Goal: Task Accomplishment & Management: Complete application form

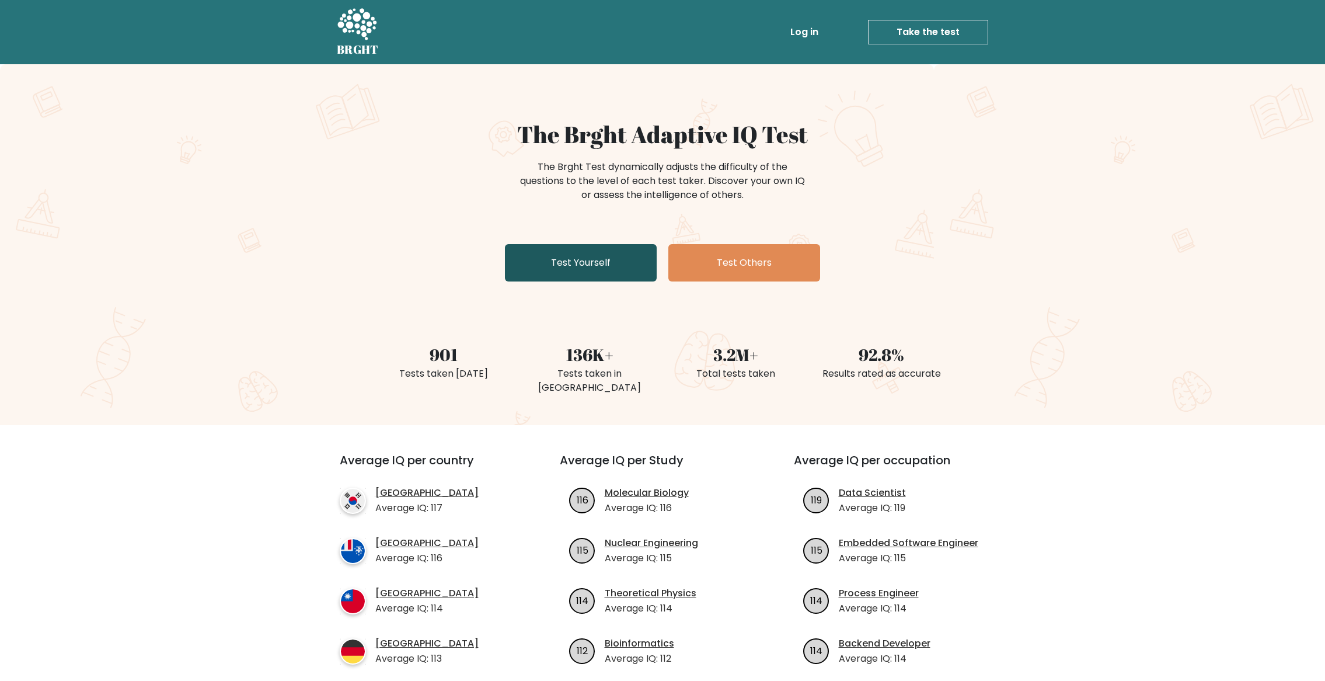
click at [605, 267] on link "Test Yourself" at bounding box center [581, 262] width 152 height 37
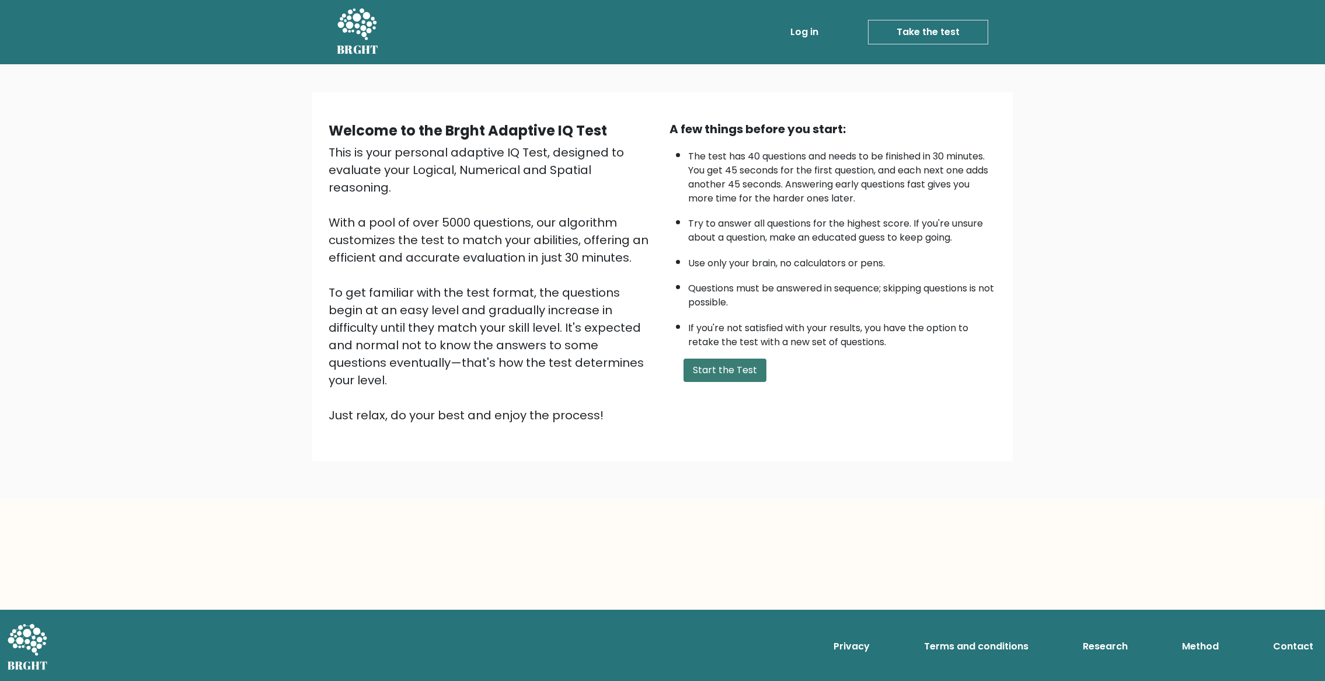
click at [731, 373] on button "Start the Test" at bounding box center [725, 369] width 83 height 23
click at [714, 370] on button "Start the Test" at bounding box center [725, 369] width 83 height 23
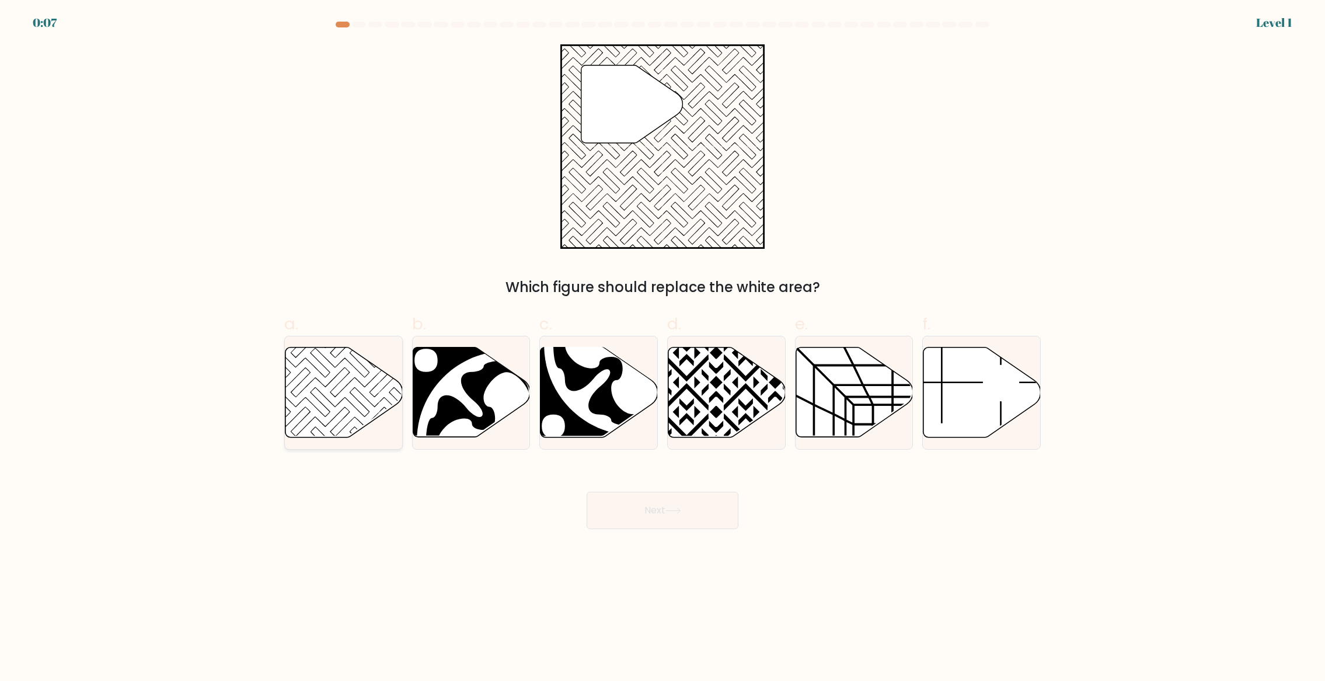
click at [308, 391] on icon at bounding box center [344, 392] width 117 height 90
click at [663, 348] on input "a." at bounding box center [663, 344] width 1 height 8
radio input "true"
click at [669, 505] on button "Next" at bounding box center [663, 510] width 152 height 37
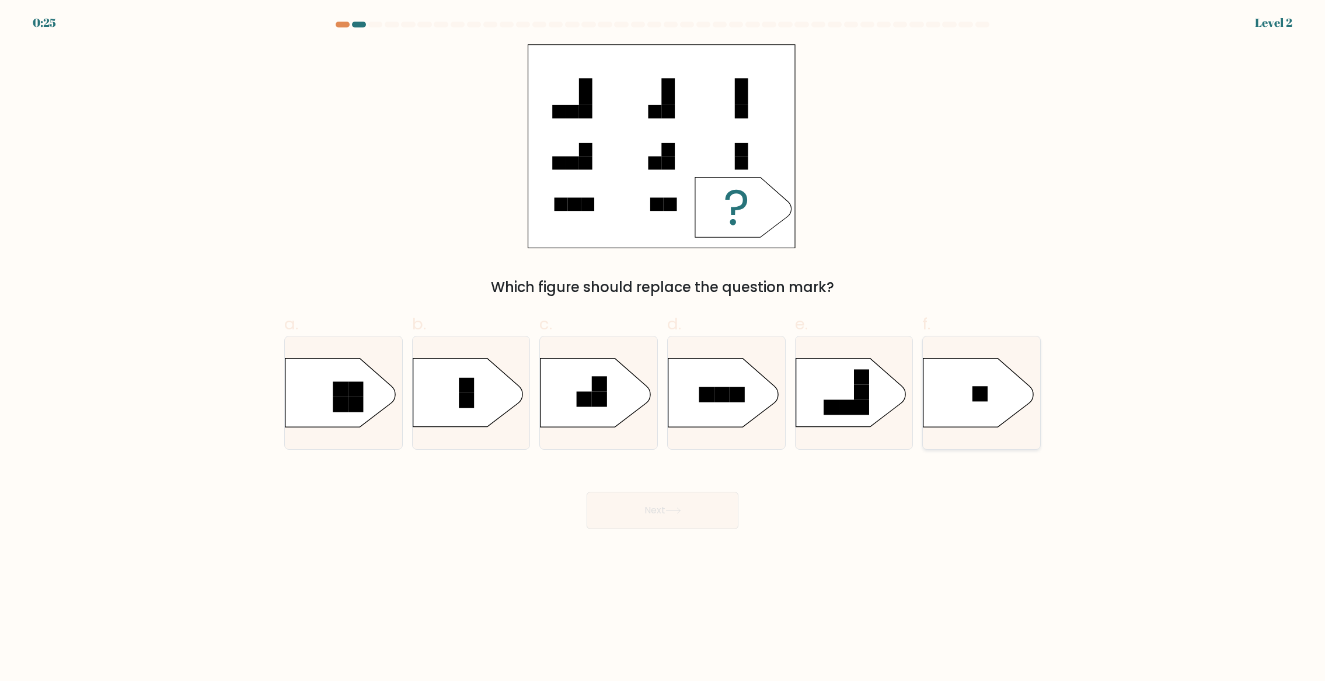
click at [970, 399] on icon at bounding box center [979, 392] width 110 height 68
click at [663, 348] on input "f." at bounding box center [663, 344] width 1 height 8
radio input "true"
click at [658, 511] on button "Next" at bounding box center [663, 510] width 152 height 37
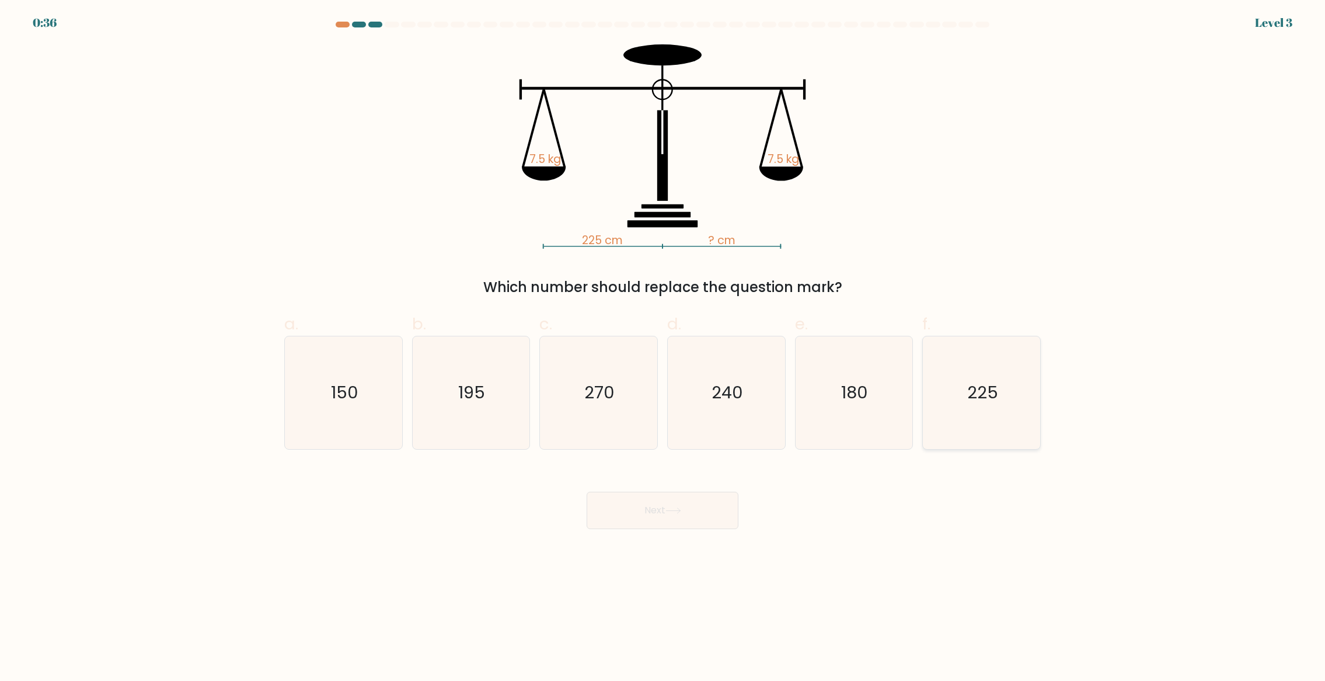
click at [984, 403] on text "225" at bounding box center [982, 392] width 31 height 23
click at [663, 348] on input "f. 225" at bounding box center [663, 344] width 1 height 8
radio input "true"
click at [705, 514] on button "Next" at bounding box center [663, 510] width 152 height 37
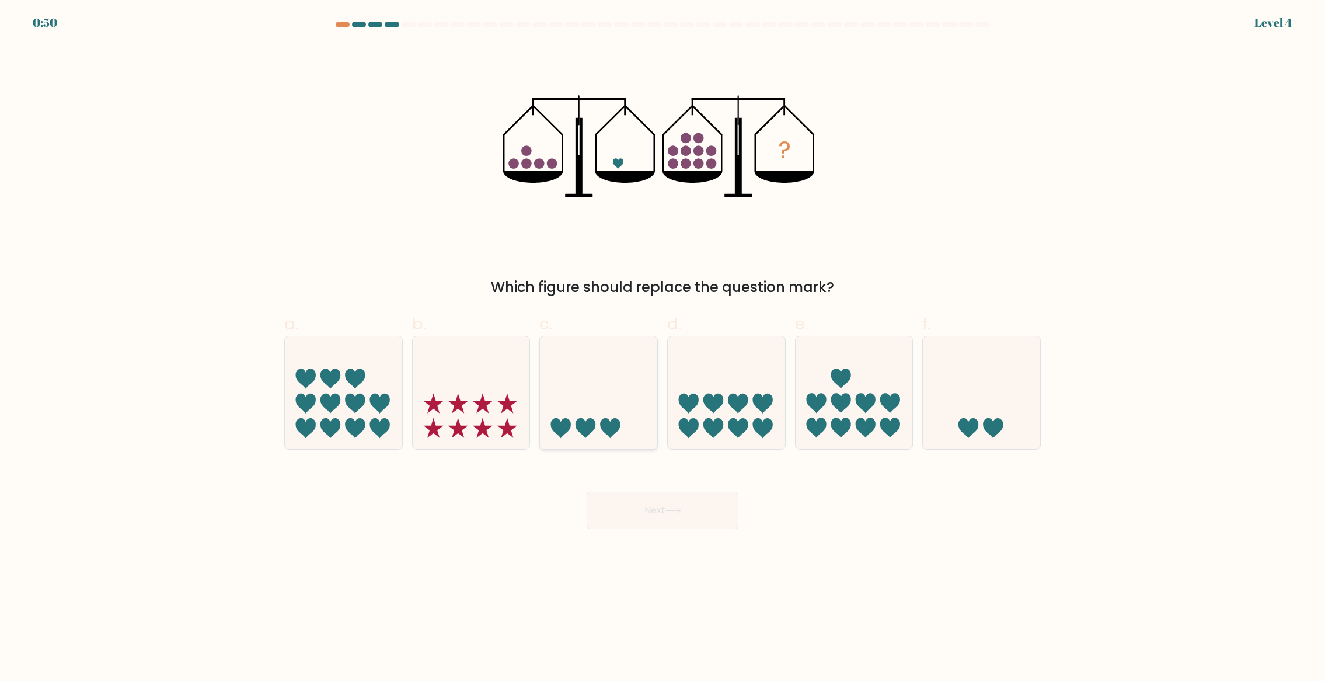
click at [612, 395] on icon at bounding box center [598, 392] width 117 height 97
click at [663, 348] on input "c." at bounding box center [663, 344] width 1 height 8
radio input "true"
click at [645, 519] on button "Next" at bounding box center [663, 510] width 152 height 37
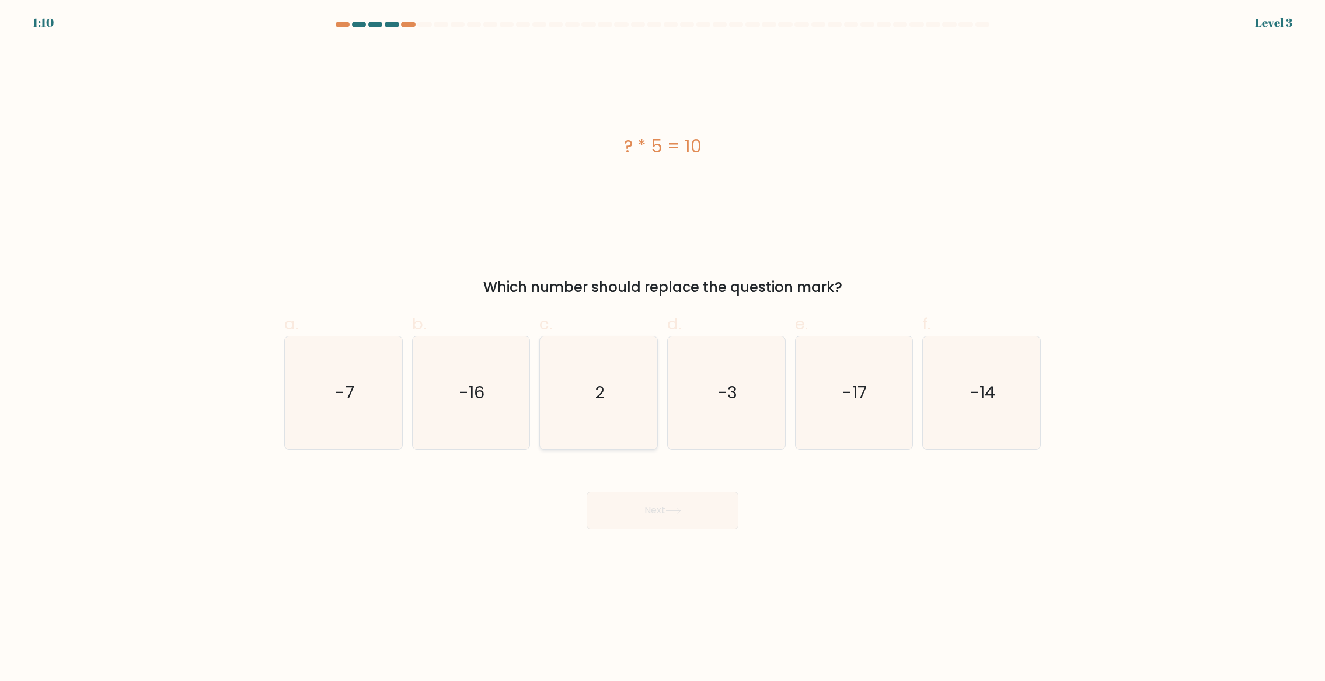
click at [611, 410] on icon "2" at bounding box center [598, 392] width 113 height 113
click at [663, 348] on input "c. 2" at bounding box center [663, 344] width 1 height 8
radio input "true"
click at [670, 509] on icon at bounding box center [674, 510] width 16 height 6
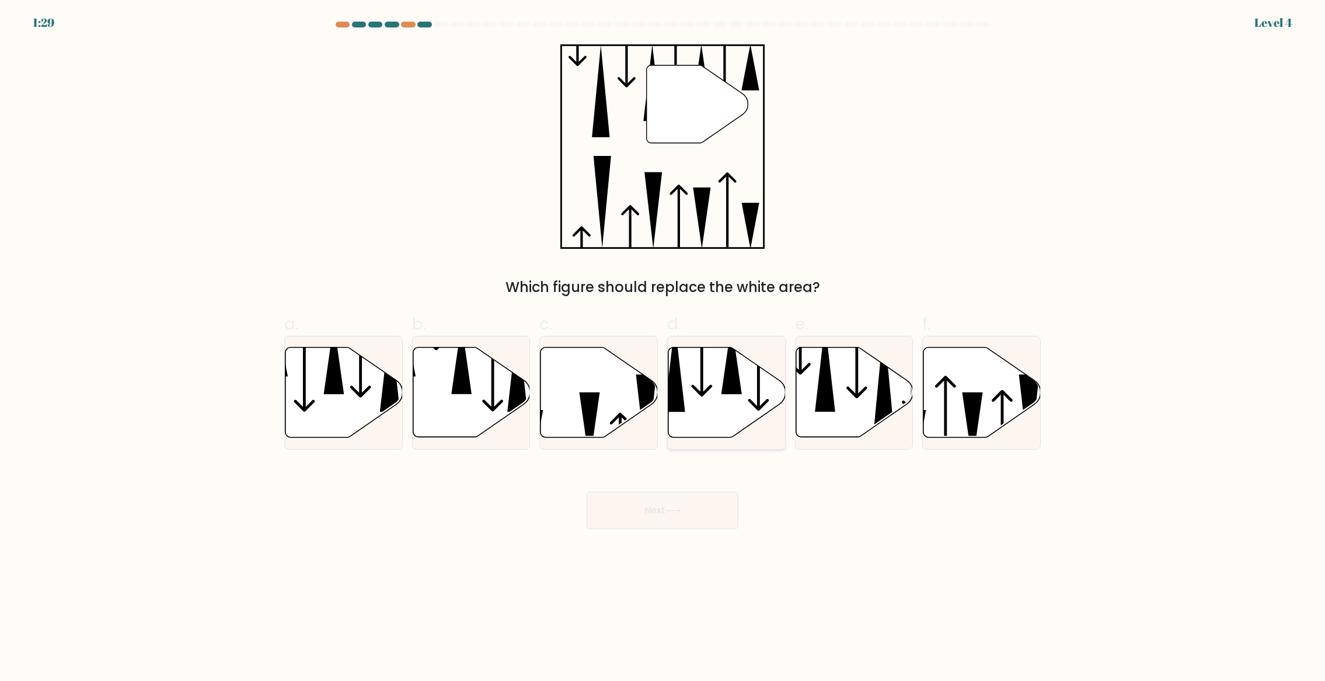
click at [719, 403] on icon at bounding box center [727, 392] width 117 height 90
click at [663, 348] on input "d." at bounding box center [663, 344] width 1 height 8
radio input "true"
click at [698, 497] on button "Next" at bounding box center [663, 510] width 152 height 37
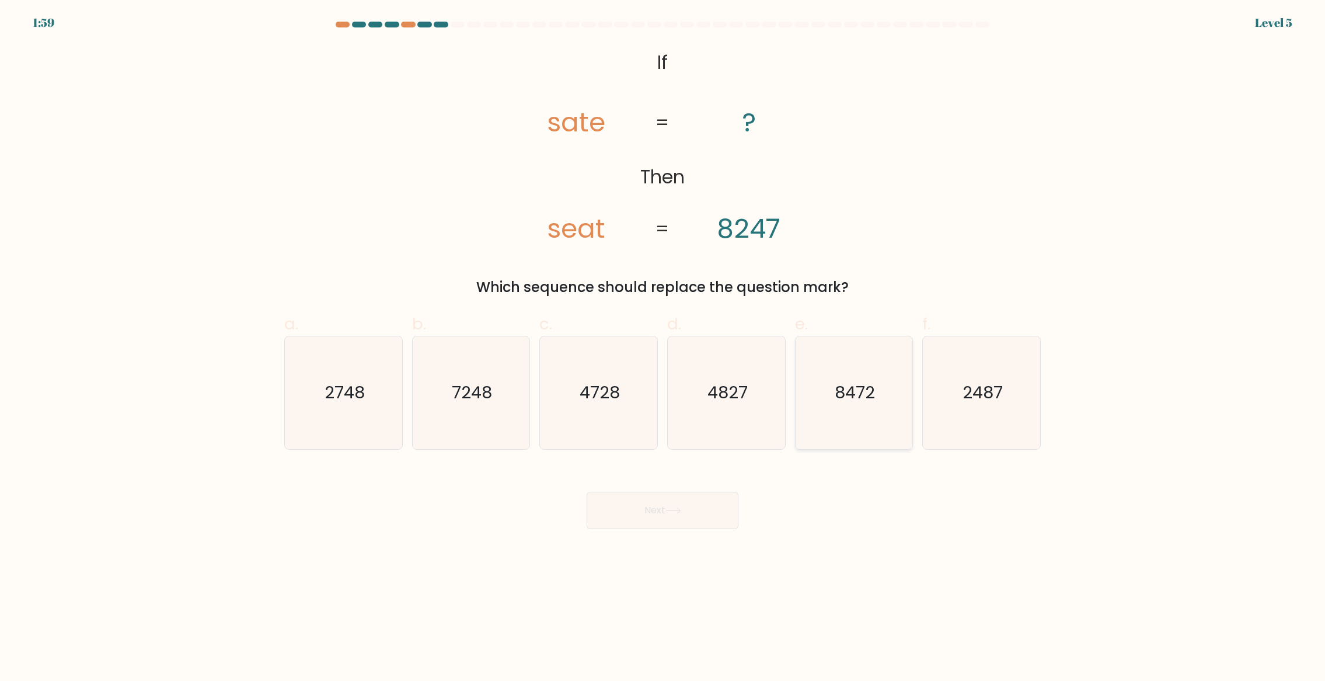
click at [886, 405] on icon "8472" at bounding box center [854, 392] width 113 height 113
click at [663, 348] on input "e. 8472" at bounding box center [663, 344] width 1 height 8
radio input "true"
click at [707, 514] on button "Next" at bounding box center [663, 510] width 152 height 37
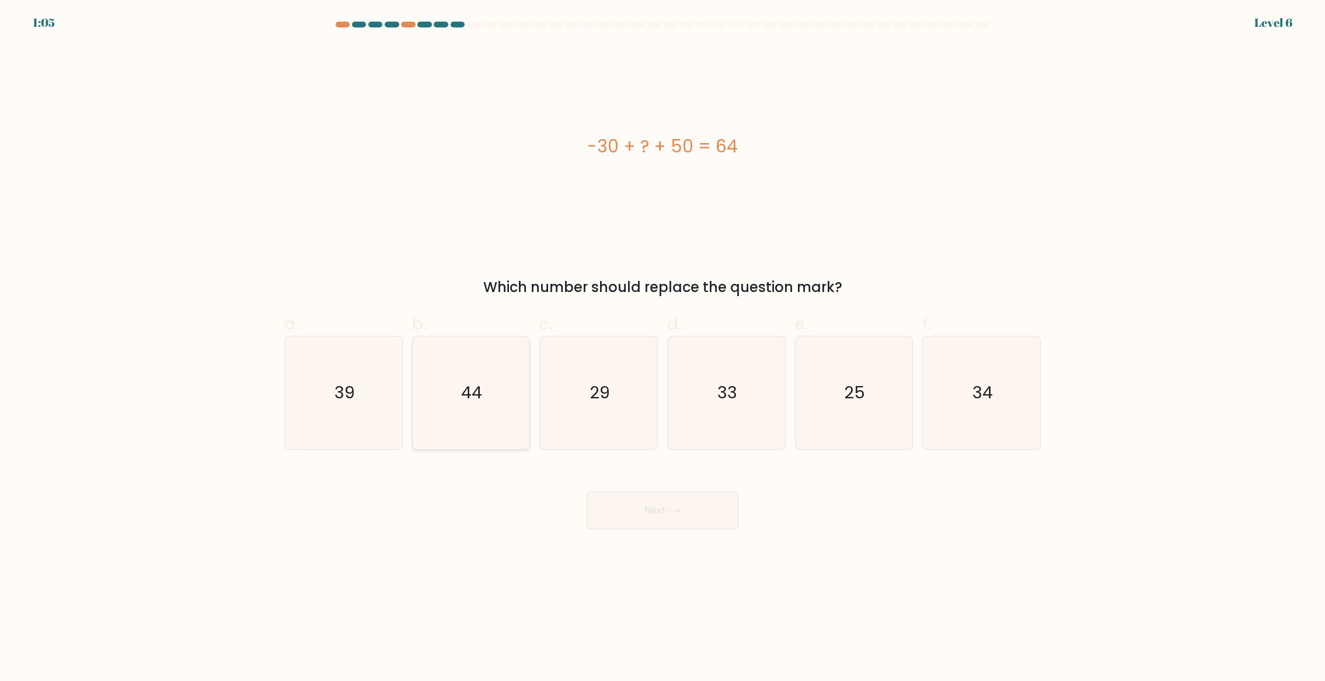
click at [456, 416] on icon "44" at bounding box center [471, 392] width 113 height 113
click at [663, 348] on input "b. 44" at bounding box center [663, 344] width 1 height 8
radio input "true"
click at [681, 509] on icon at bounding box center [674, 510] width 16 height 6
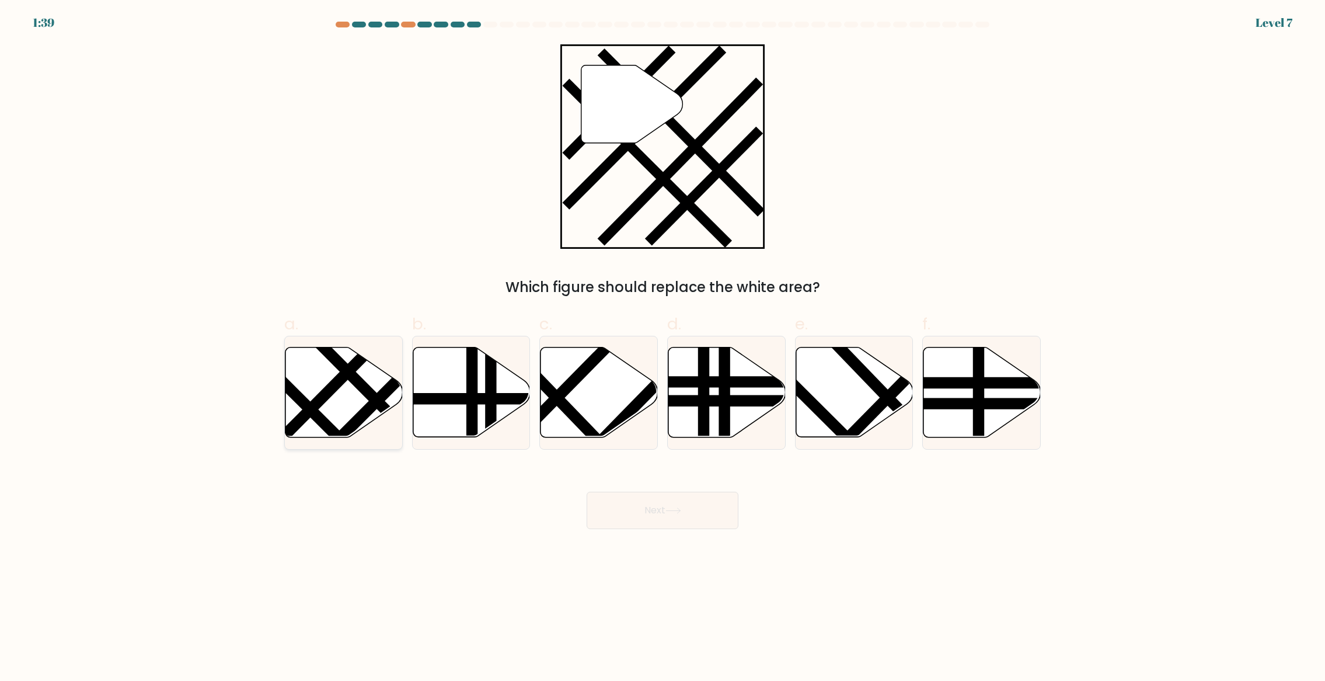
click at [330, 414] on icon at bounding box center [344, 392] width 117 height 90
click at [663, 348] on input "a." at bounding box center [663, 344] width 1 height 8
radio input "true"
click at [713, 522] on button "Next" at bounding box center [663, 510] width 152 height 37
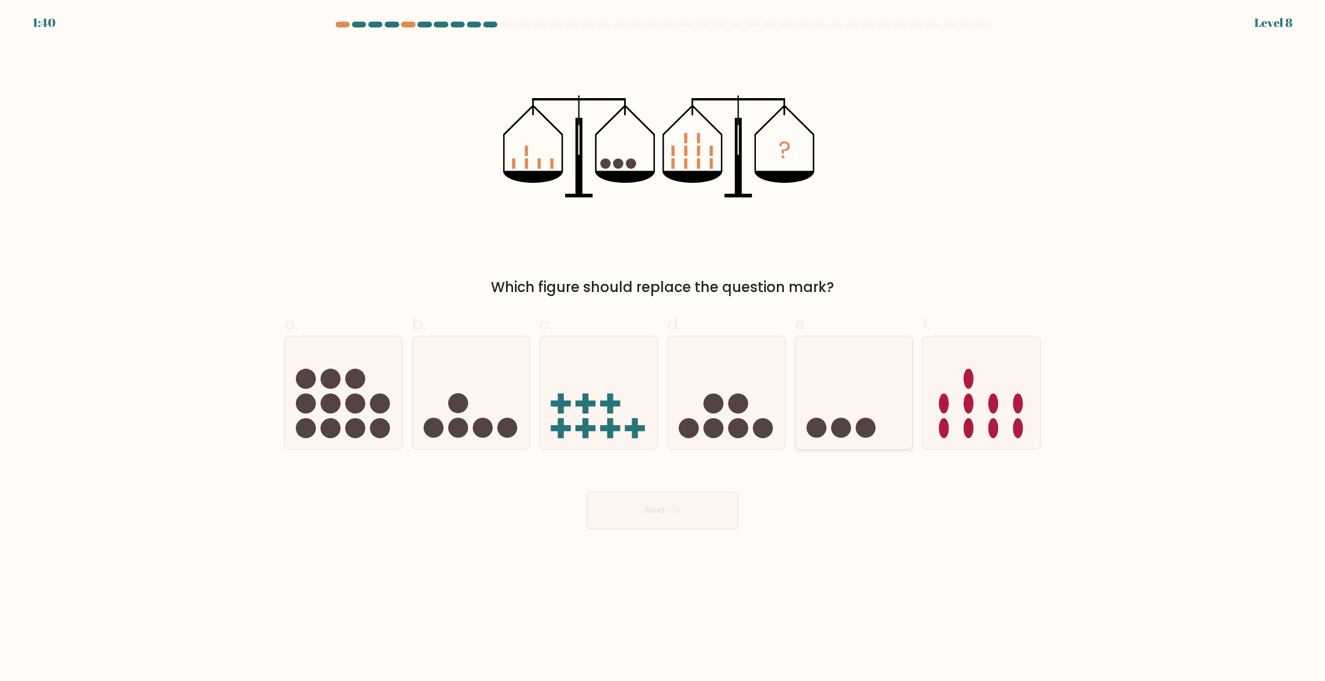
click at [817, 427] on circle at bounding box center [816, 428] width 20 height 20
click at [663, 348] on input "e." at bounding box center [663, 344] width 1 height 8
radio input "true"
click at [664, 507] on button "Next" at bounding box center [663, 510] width 152 height 37
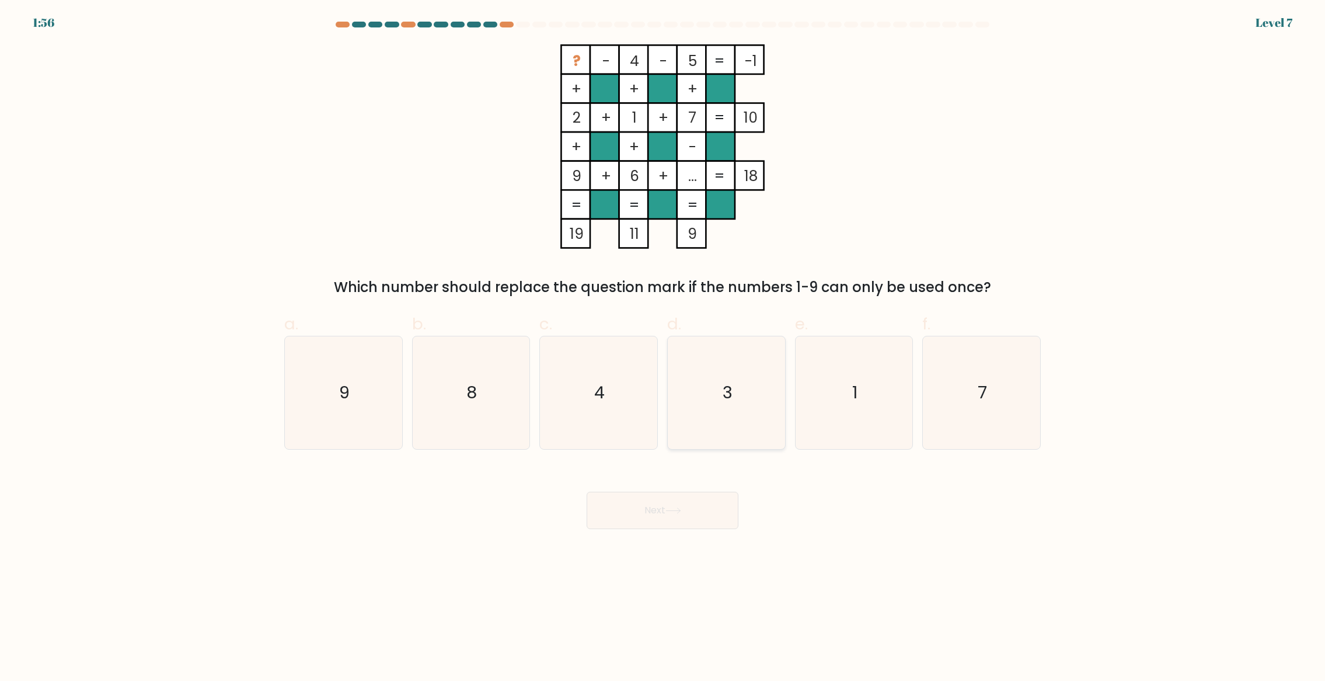
click at [694, 424] on icon "3" at bounding box center [726, 392] width 113 height 113
click at [663, 348] on input "d. 3" at bounding box center [663, 344] width 1 height 8
radio input "true"
click at [715, 509] on button "Next" at bounding box center [663, 510] width 152 height 37
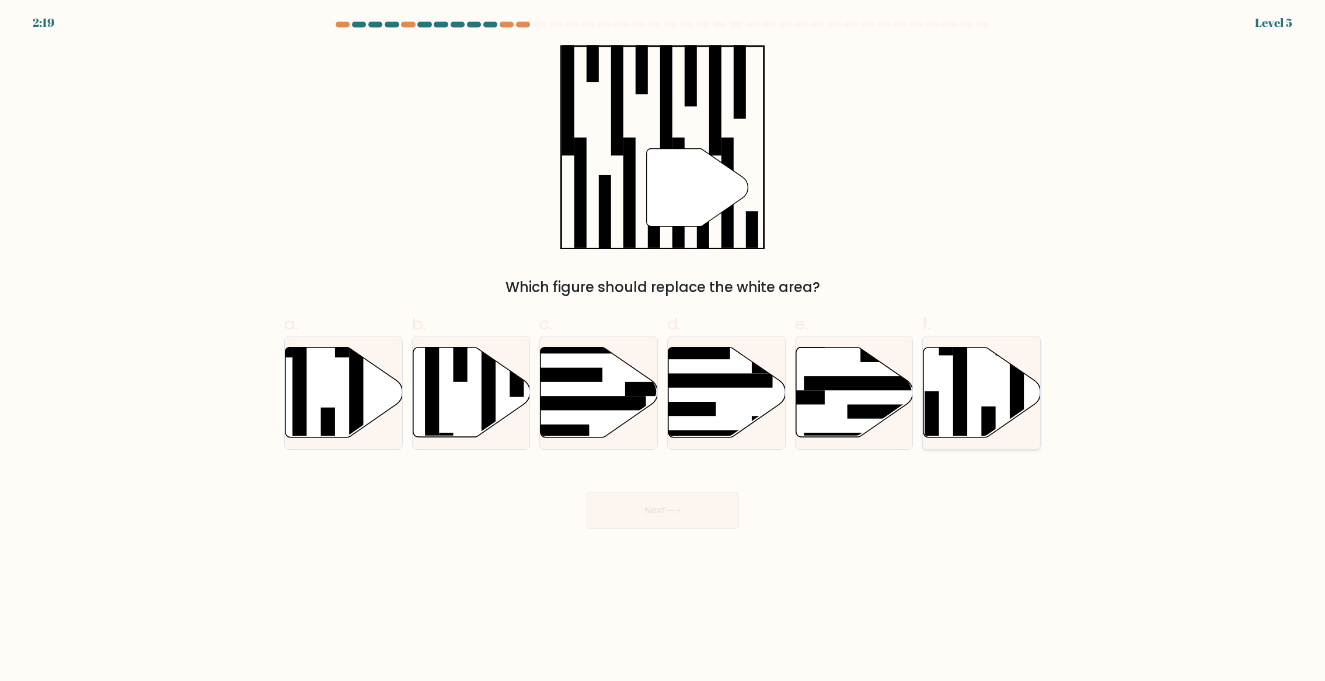
click at [976, 412] on icon at bounding box center [982, 392] width 117 height 90
click at [663, 348] on input "f." at bounding box center [663, 344] width 1 height 8
radio input "true"
click at [686, 510] on button "Next" at bounding box center [663, 510] width 152 height 37
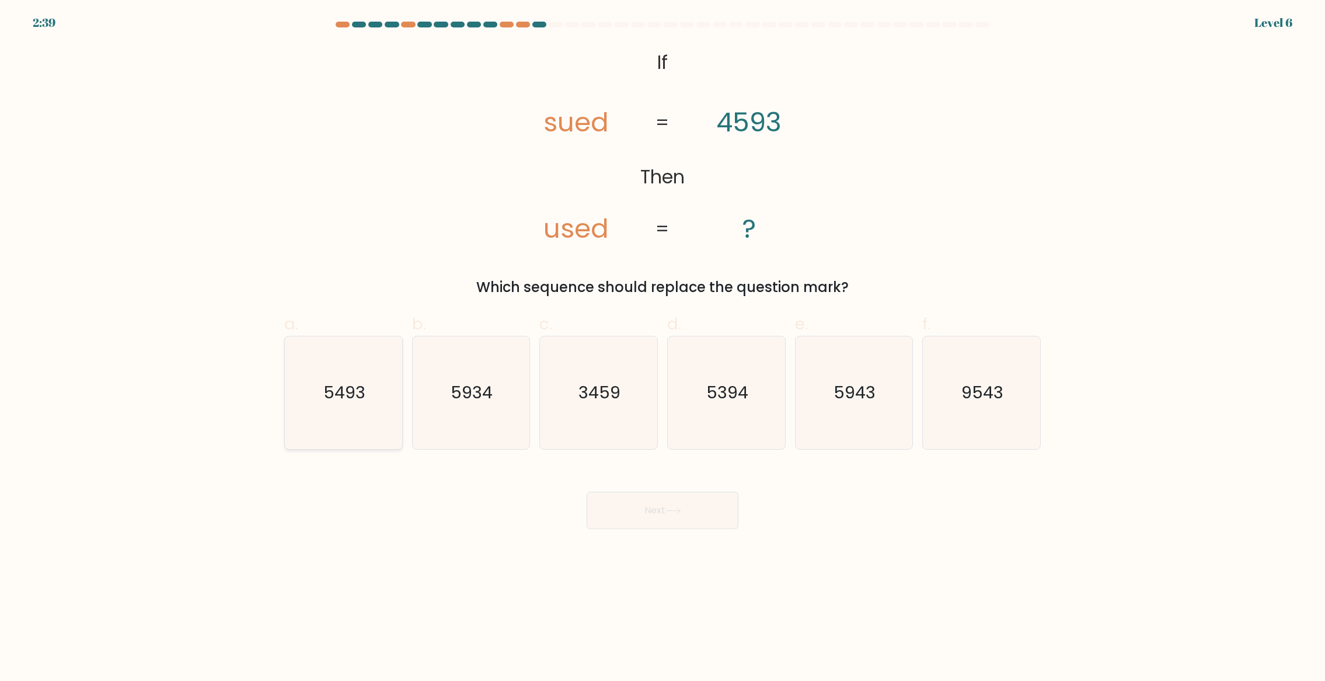
click at [332, 406] on icon "5493" at bounding box center [343, 392] width 113 height 113
click at [663, 348] on input "a. 5493" at bounding box center [663, 344] width 1 height 8
radio input "true"
click at [684, 519] on button "Next" at bounding box center [663, 510] width 152 height 37
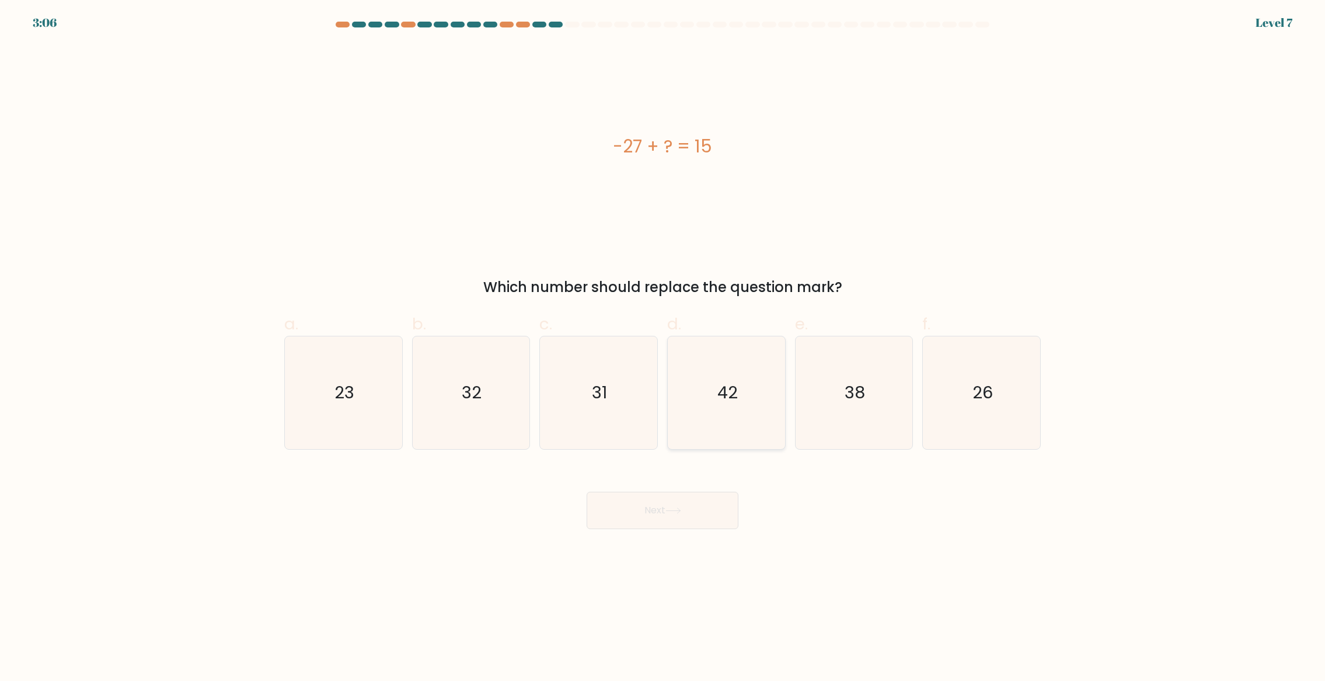
click at [712, 425] on icon "42" at bounding box center [726, 392] width 113 height 113
click at [663, 348] on input "d. 42" at bounding box center [663, 344] width 1 height 8
radio input "true"
click at [709, 509] on button "Next" at bounding box center [663, 510] width 152 height 37
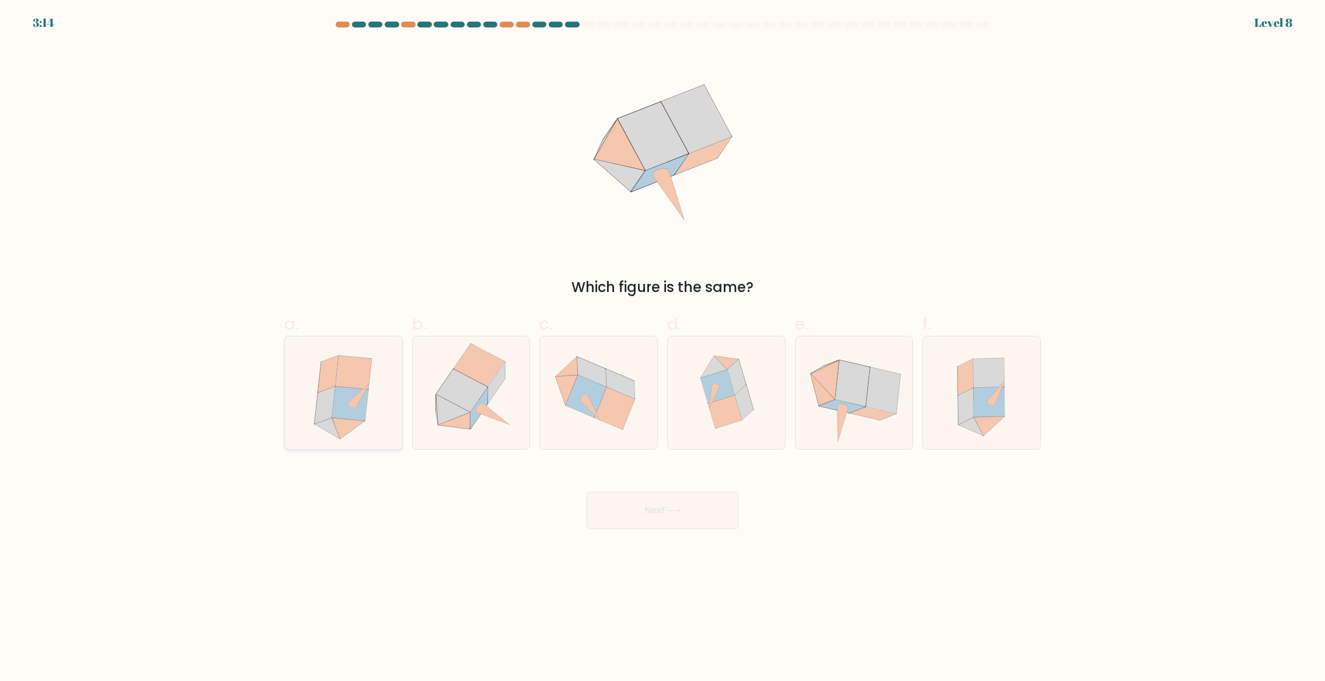
click at [377, 411] on icon at bounding box center [343, 392] width 100 height 113
click at [663, 348] on input "a." at bounding box center [663, 344] width 1 height 8
radio input "true"
click at [661, 517] on button "Next" at bounding box center [663, 510] width 152 height 37
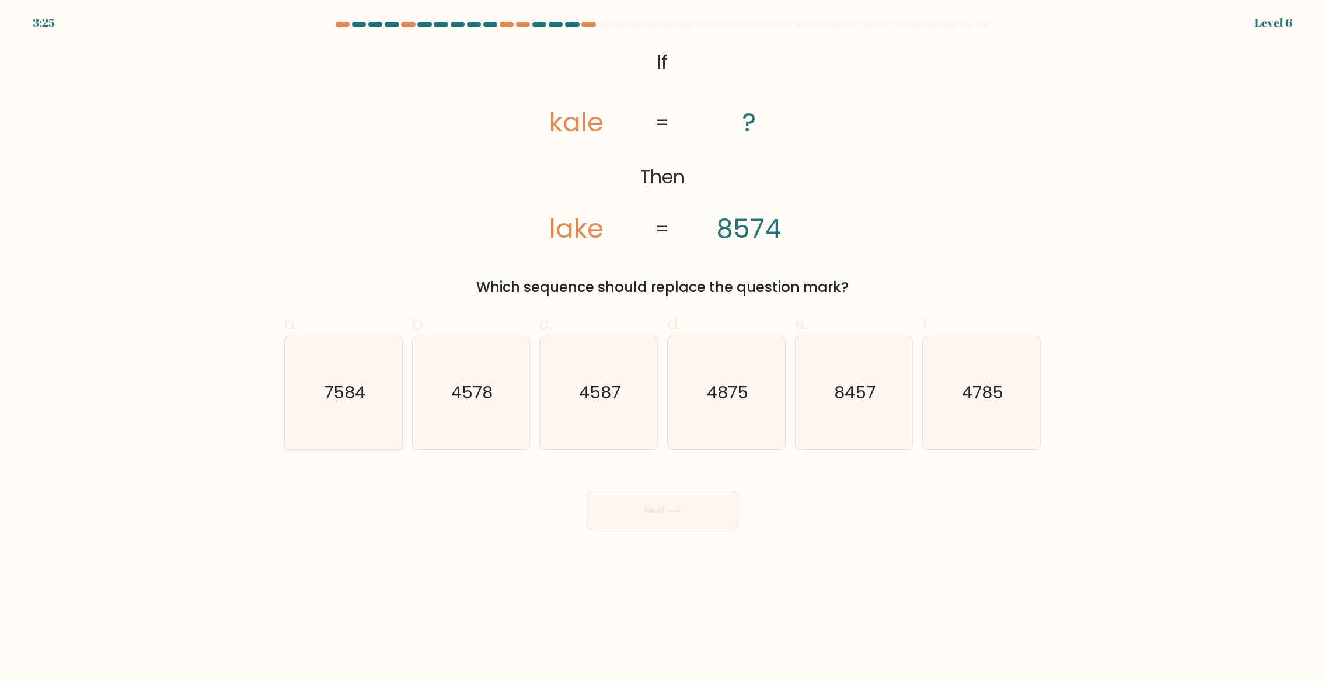
click at [364, 396] on text "7584" at bounding box center [344, 392] width 41 height 23
click at [663, 348] on input "a. 7584" at bounding box center [663, 344] width 1 height 8
radio input "true"
click at [652, 518] on button "Next" at bounding box center [663, 510] width 152 height 37
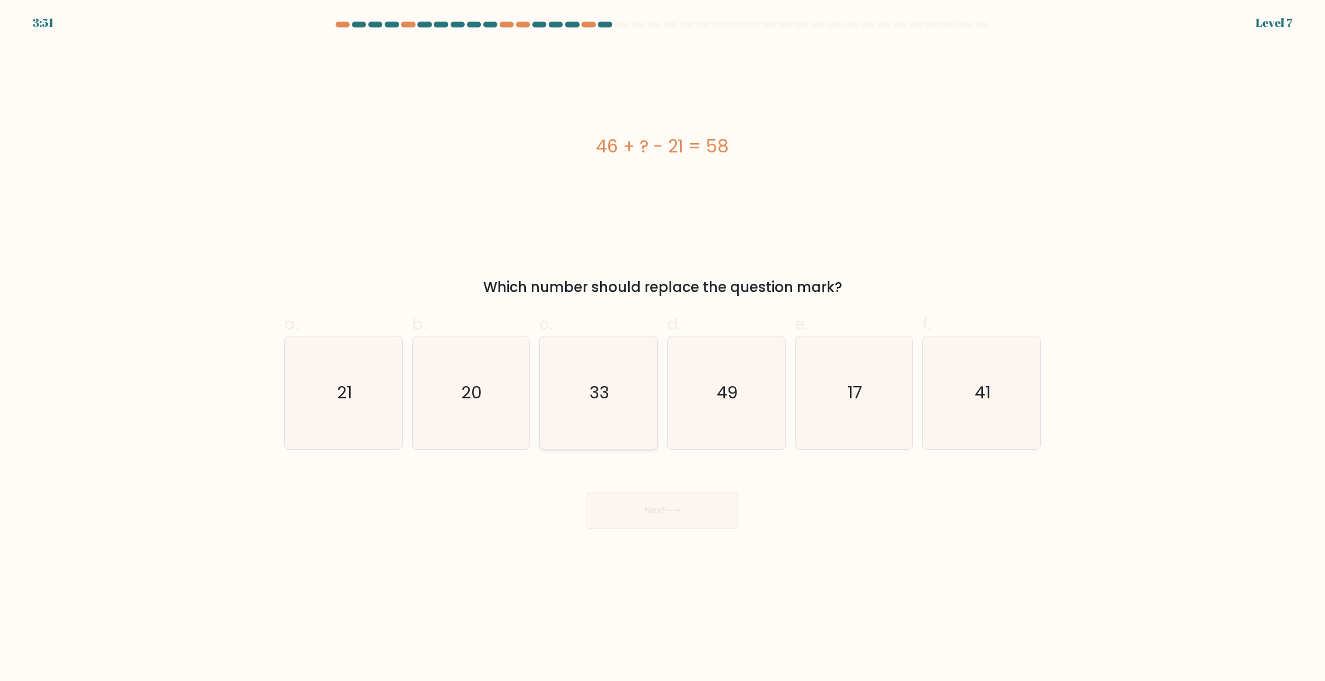
click at [591, 352] on icon "33" at bounding box center [598, 392] width 113 height 113
click at [663, 348] on input "c. 33" at bounding box center [663, 344] width 1 height 8
radio input "true"
click at [700, 516] on button "Next" at bounding box center [663, 510] width 152 height 37
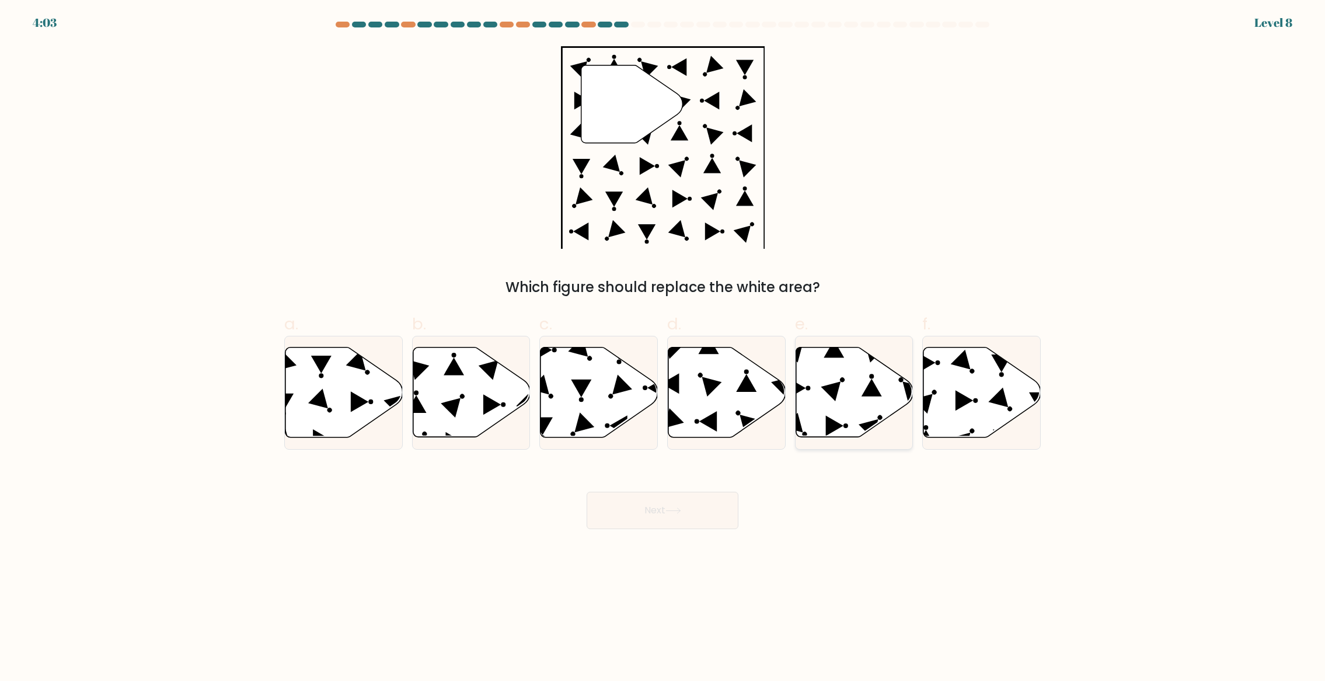
click at [852, 378] on icon at bounding box center [854, 392] width 117 height 90
click at [663, 348] on input "e." at bounding box center [663, 344] width 1 height 8
radio input "true"
click at [691, 510] on button "Next" at bounding box center [663, 510] width 152 height 37
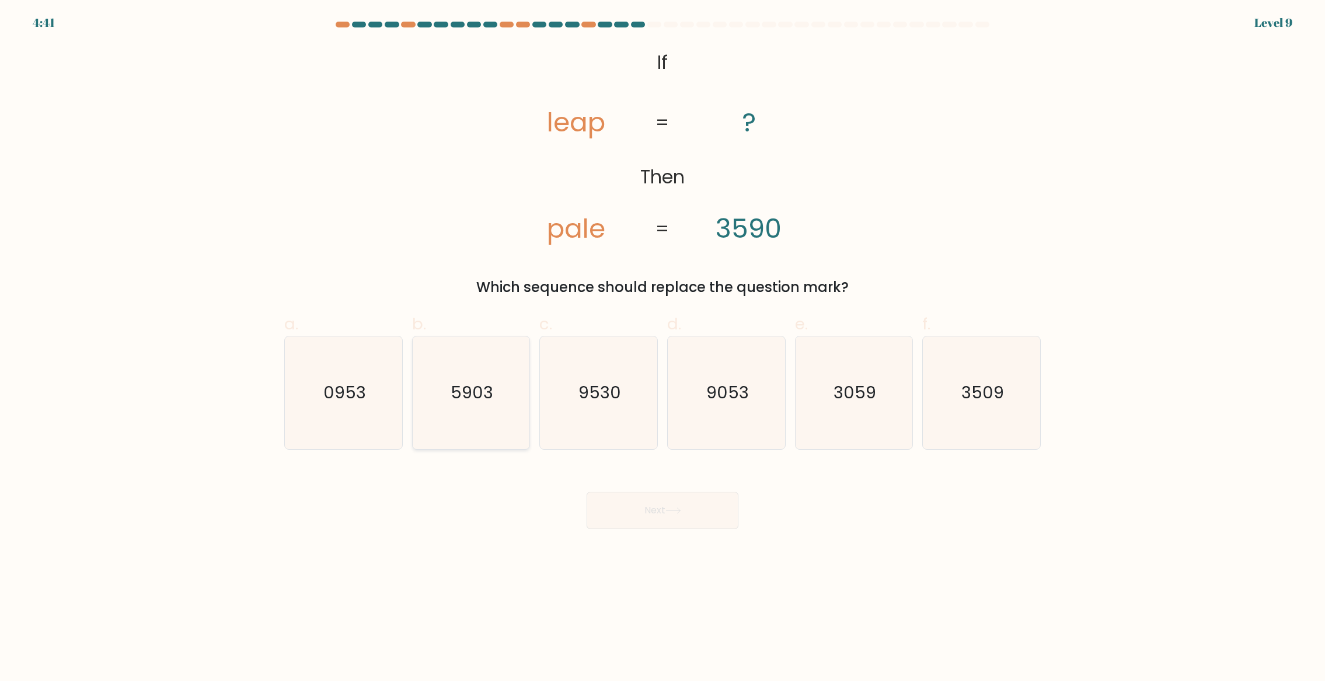
click at [499, 439] on icon "5903" at bounding box center [471, 392] width 113 height 113
click at [663, 348] on input "b. 5903" at bounding box center [663, 344] width 1 height 8
radio input "true"
drag, startPoint x: 748, startPoint y: 489, endPoint x: 733, endPoint y: 497, distance: 17.0
click at [748, 489] on div "Next" at bounding box center [662, 496] width 771 height 65
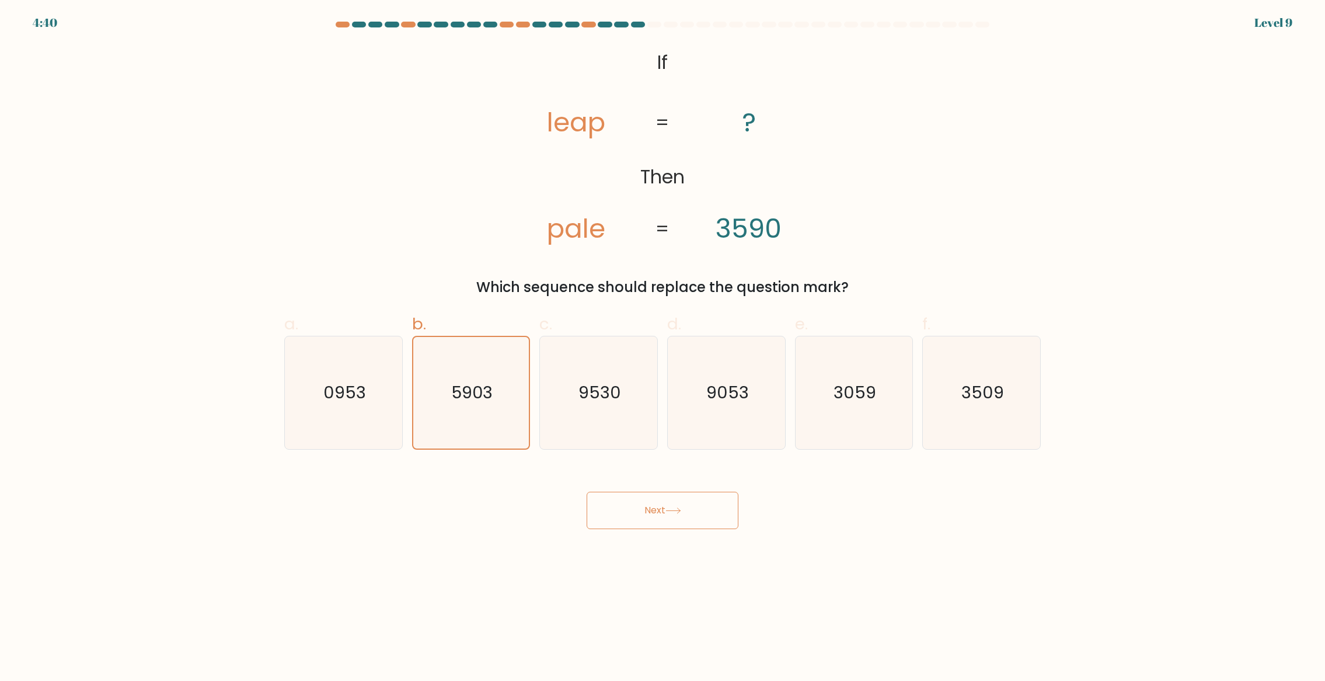
click at [711, 511] on button "Next" at bounding box center [663, 510] width 152 height 37
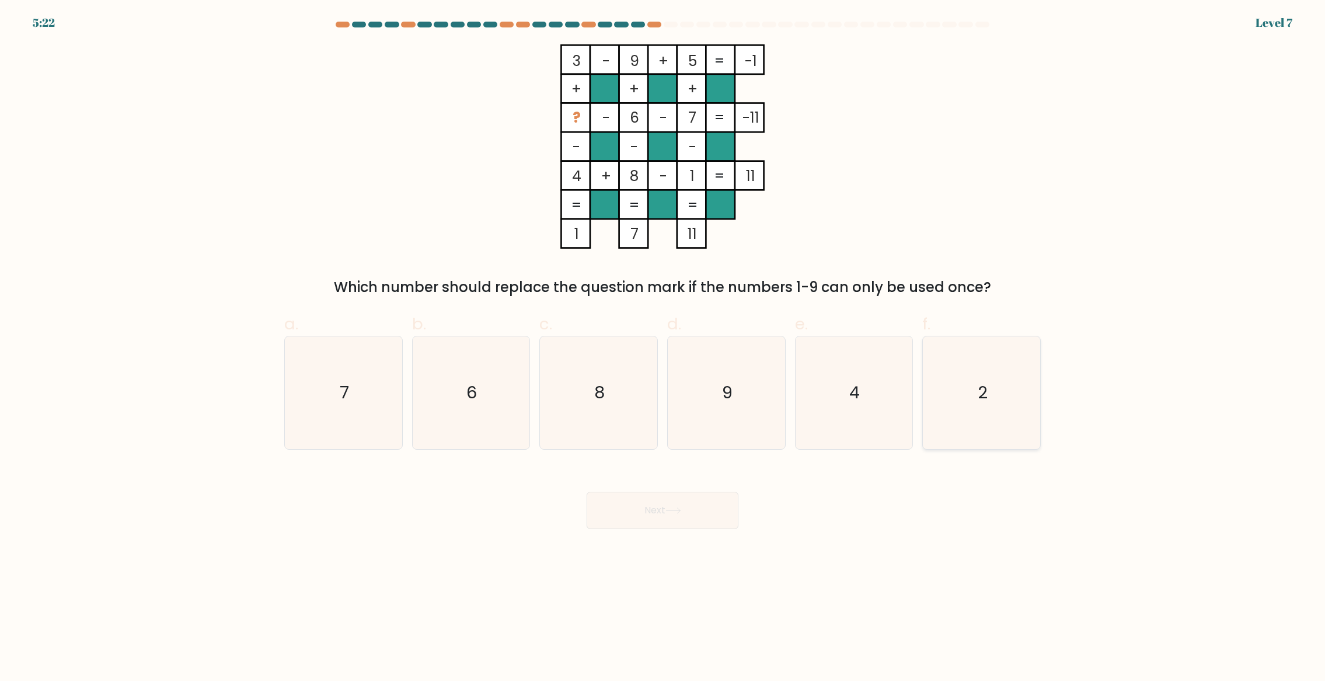
click at [960, 387] on icon "2" at bounding box center [981, 392] width 113 height 113
click at [663, 348] on input "f. 2" at bounding box center [663, 344] width 1 height 8
radio input "true"
click at [702, 500] on button "Next" at bounding box center [663, 510] width 152 height 37
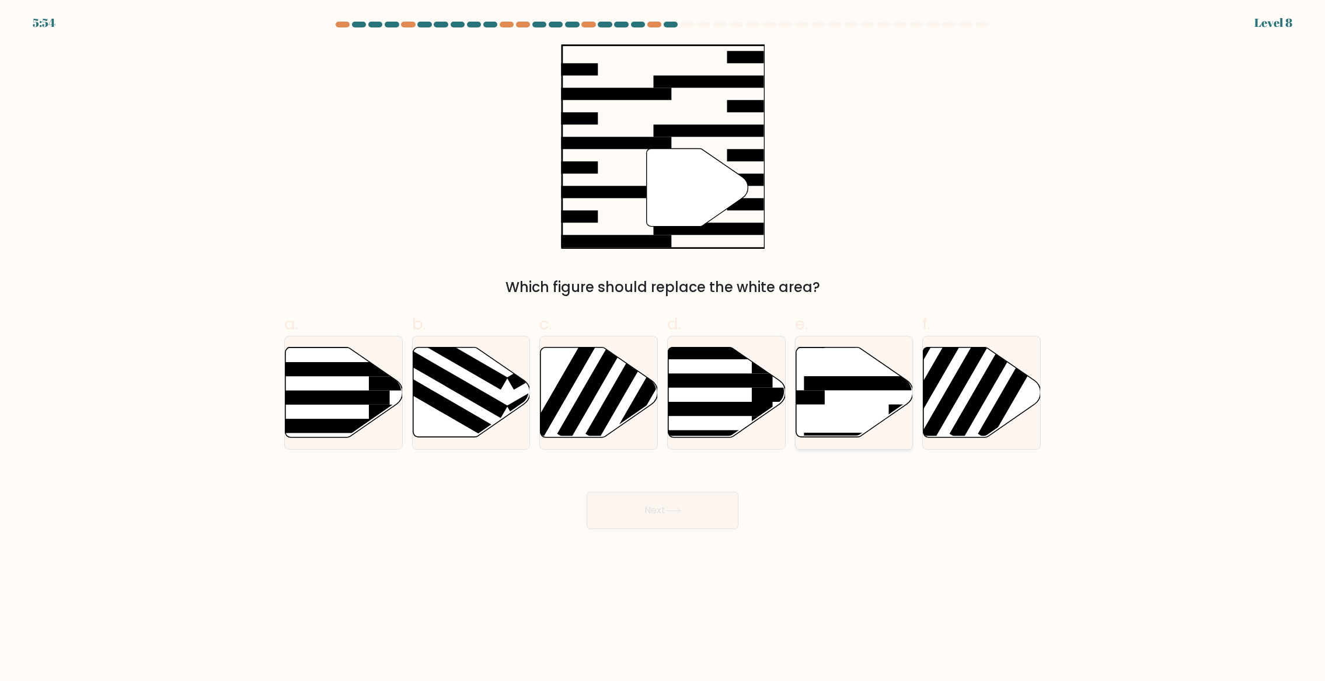
click at [835, 421] on icon at bounding box center [854, 392] width 117 height 90
click at [663, 348] on input "e." at bounding box center [663, 344] width 1 height 8
radio input "true"
click at [701, 517] on button "Next" at bounding box center [663, 510] width 152 height 37
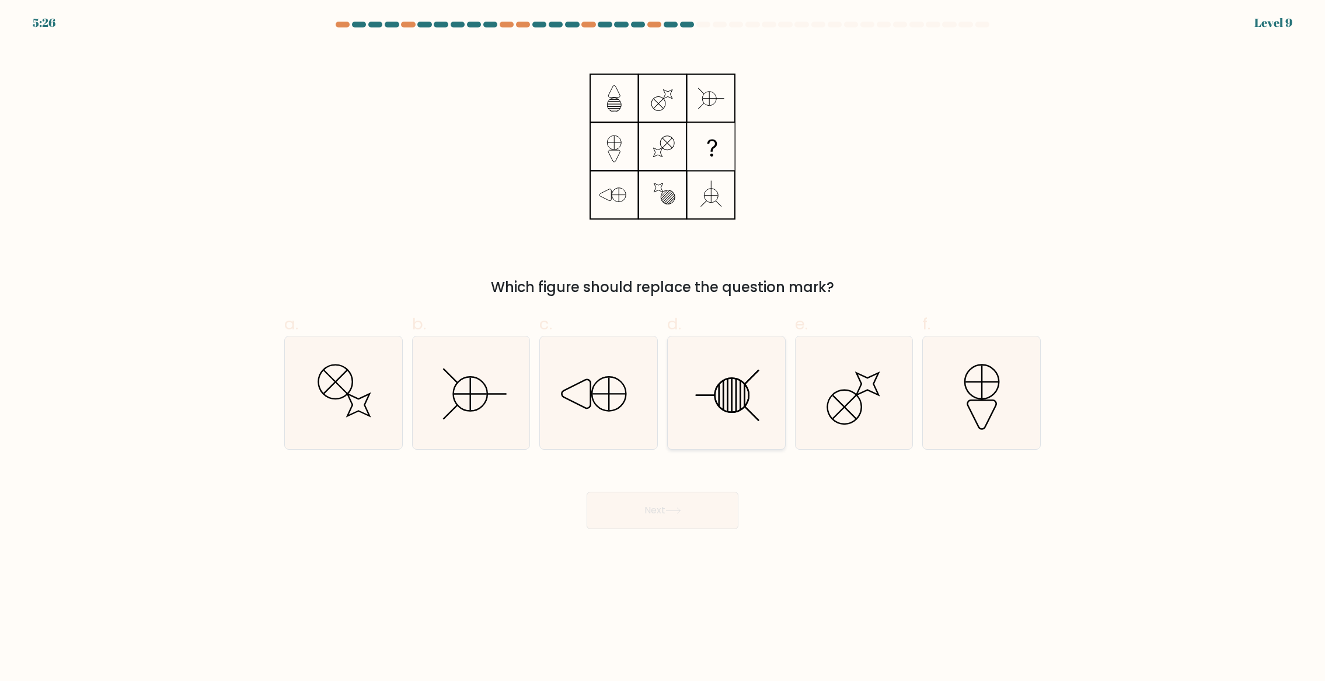
click at [732, 395] on line at bounding box center [732, 395] width 0 height 33
click at [663, 348] on input "d." at bounding box center [663, 344] width 1 height 8
radio input "true"
click at [692, 524] on button "Next" at bounding box center [663, 510] width 152 height 37
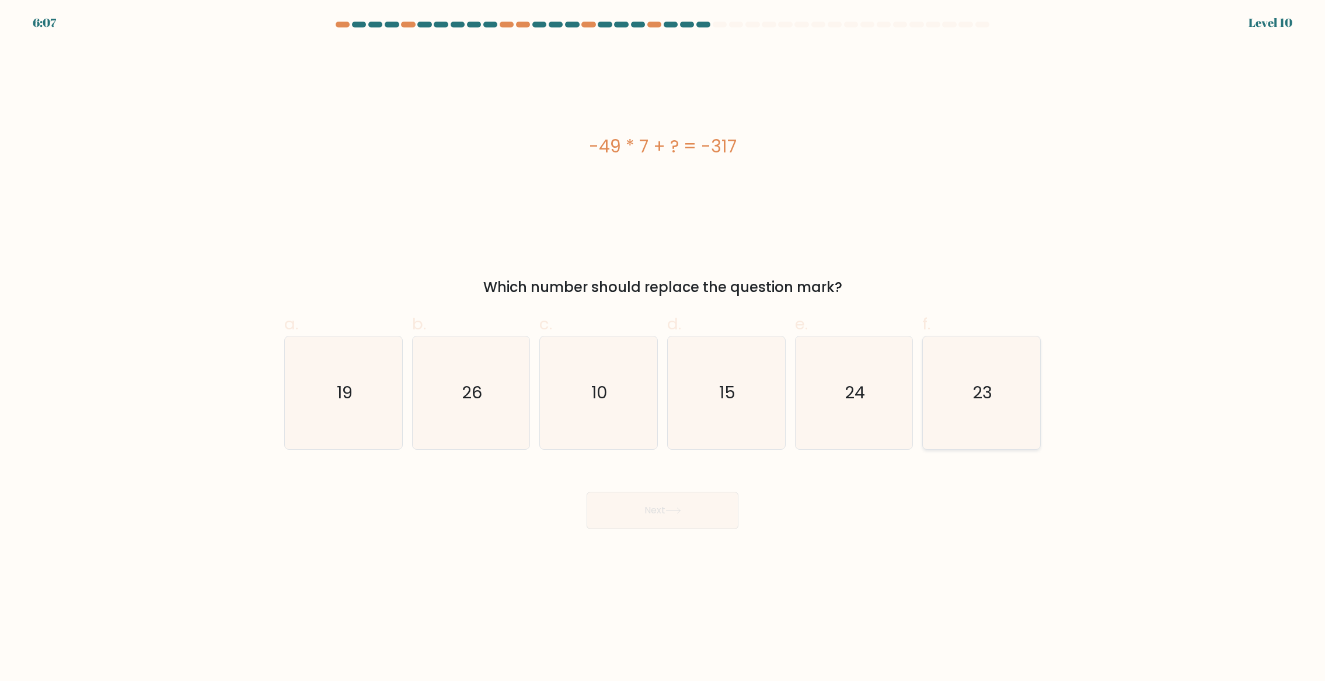
click at [1003, 431] on icon "23" at bounding box center [981, 392] width 113 height 113
click at [663, 348] on input "f. 23" at bounding box center [663, 344] width 1 height 8
radio input "true"
click at [634, 516] on button "Next" at bounding box center [663, 510] width 152 height 37
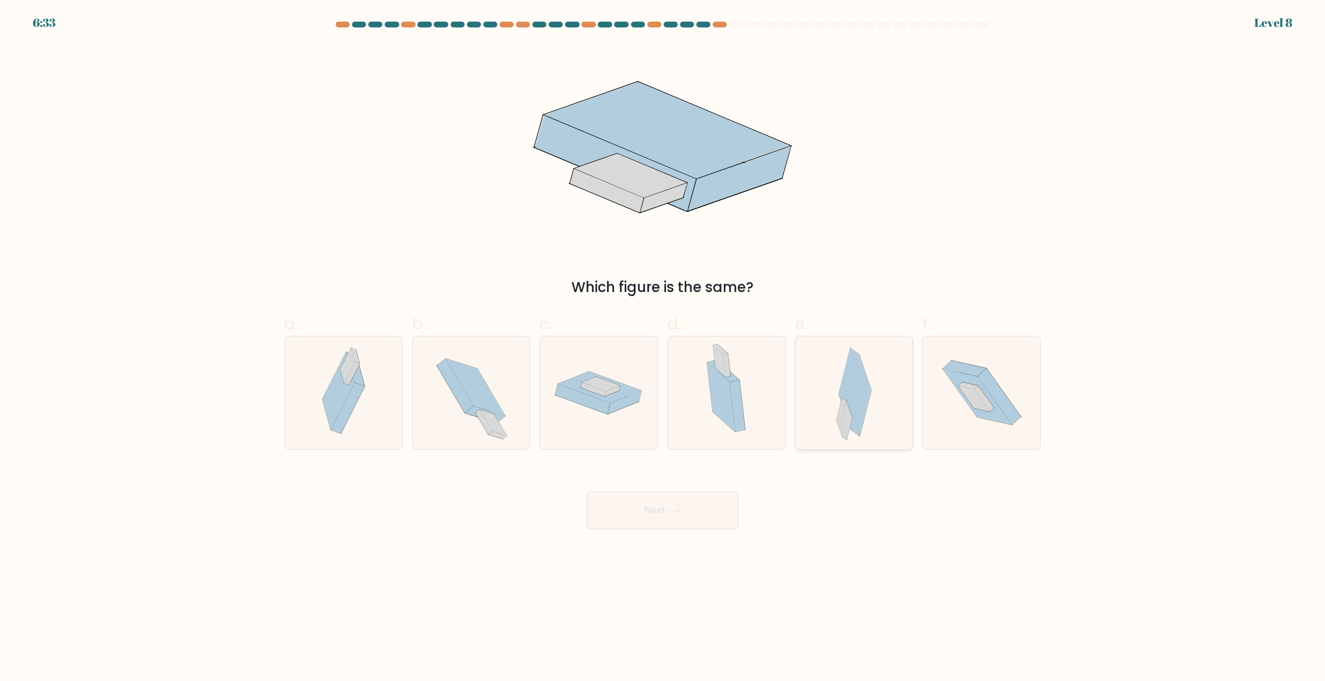
click at [821, 414] on div at bounding box center [854, 393] width 119 height 114
click at [663, 348] on input "e." at bounding box center [663, 344] width 1 height 8
radio input "true"
click at [695, 509] on button "Next" at bounding box center [663, 510] width 152 height 37
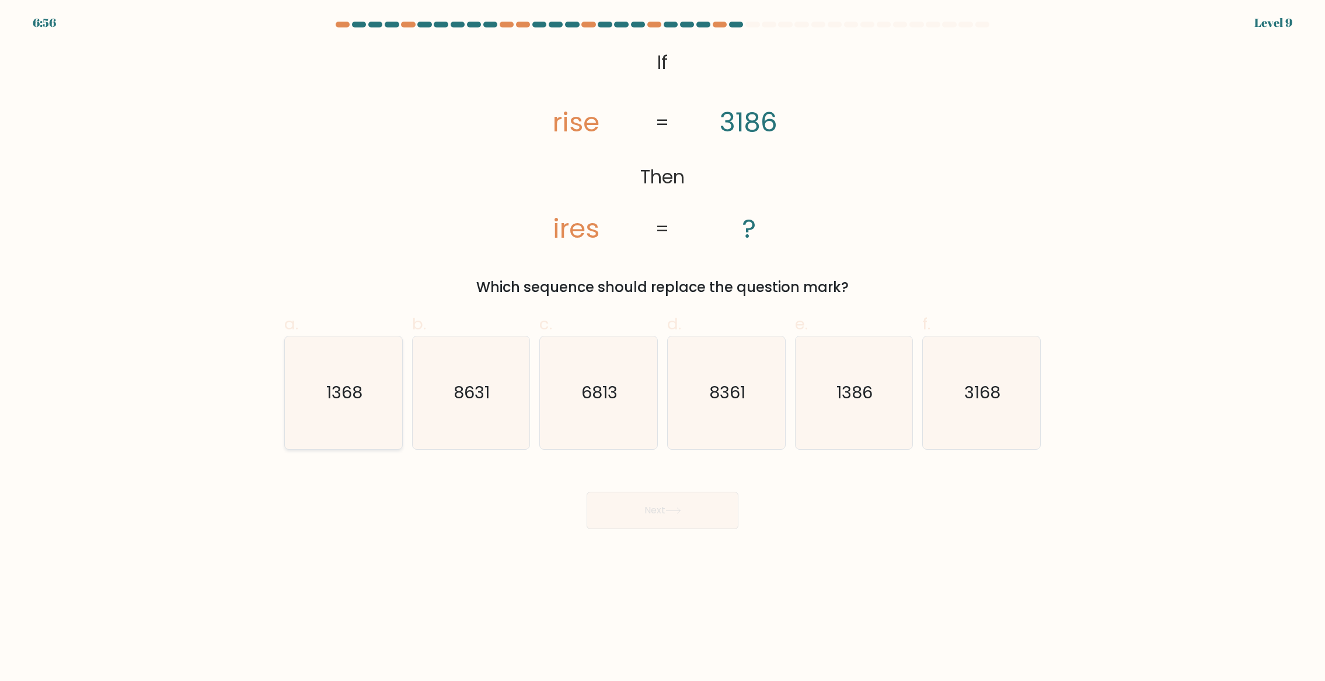
click at [321, 390] on icon "1368" at bounding box center [343, 392] width 113 height 113
click at [663, 348] on input "a. 1368" at bounding box center [663, 344] width 1 height 8
radio input "true"
click at [610, 505] on button "Next" at bounding box center [663, 510] width 152 height 37
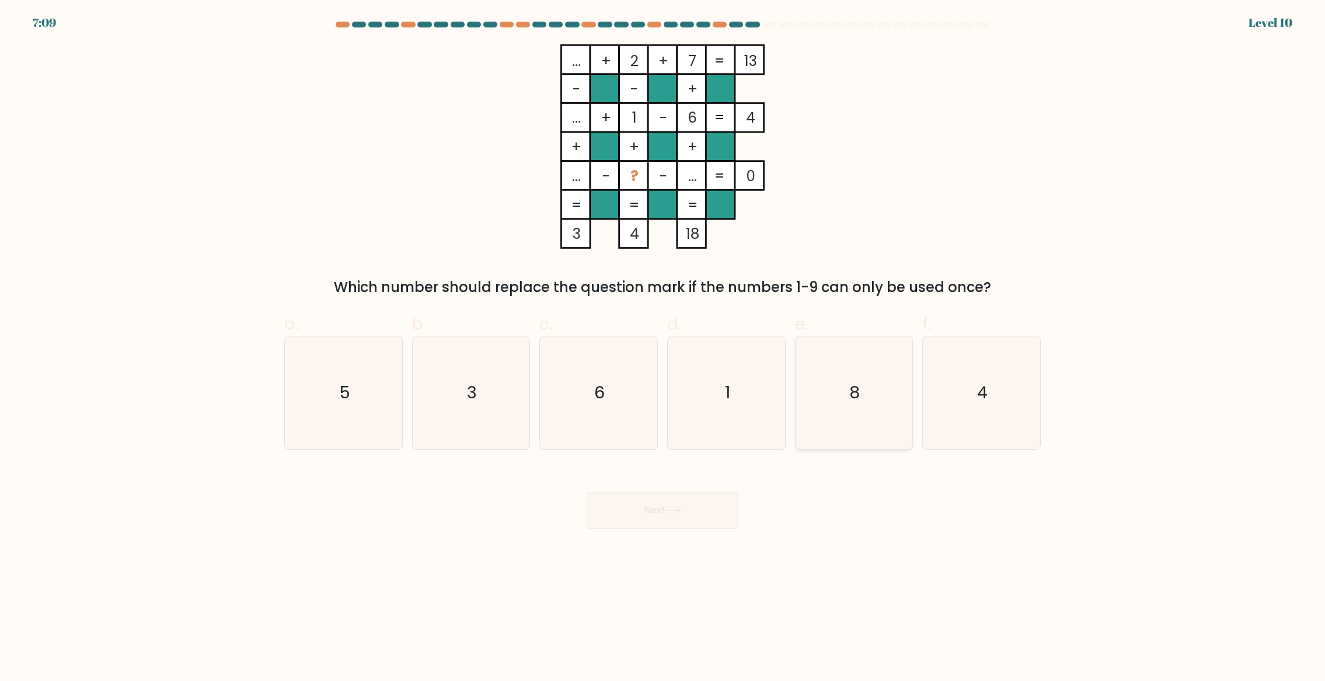
click at [875, 401] on icon "8" at bounding box center [854, 392] width 113 height 113
click at [663, 348] on input "e. 8" at bounding box center [663, 344] width 1 height 8
radio input "true"
click at [650, 512] on button "Next" at bounding box center [663, 510] width 152 height 37
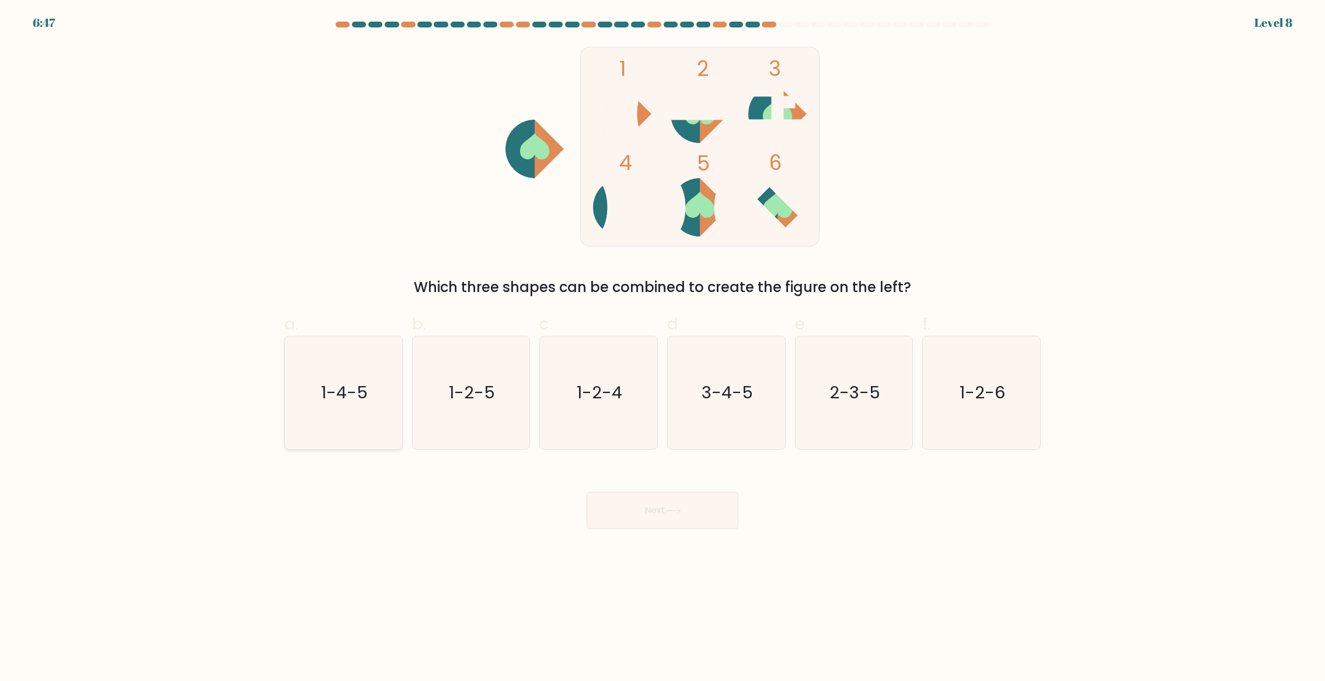
click at [333, 416] on icon "1-4-5" at bounding box center [343, 392] width 113 height 113
click at [663, 348] on input "a. 1-4-5" at bounding box center [663, 344] width 1 height 8
radio input "true"
click at [673, 503] on button "Next" at bounding box center [663, 510] width 152 height 37
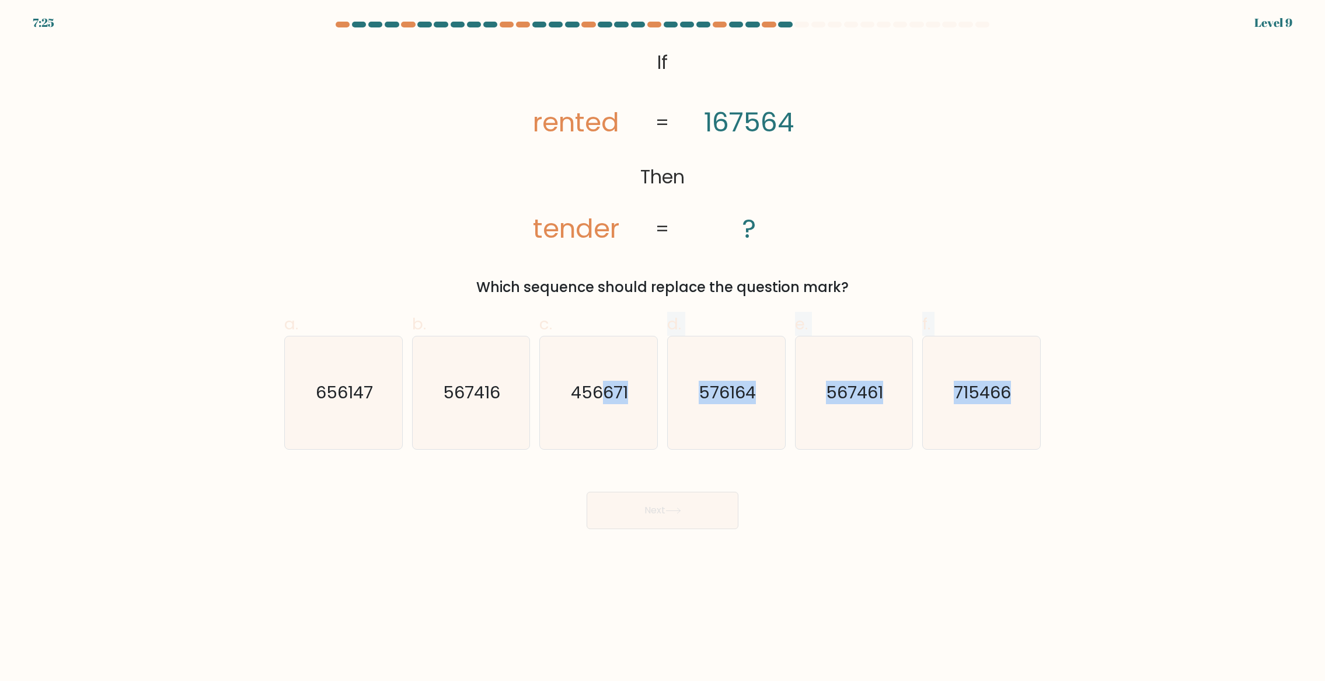
drag, startPoint x: 601, startPoint y: 431, endPoint x: 625, endPoint y: 491, distance: 64.5
click at [611, 471] on form "If ?" at bounding box center [662, 275] width 1325 height 507
click at [664, 532] on body "7:24 Level 9 If" at bounding box center [662, 340] width 1325 height 681
click at [606, 433] on icon "456671" at bounding box center [598, 392] width 113 height 113
click at [663, 348] on input "c. 456671" at bounding box center [663, 344] width 1 height 8
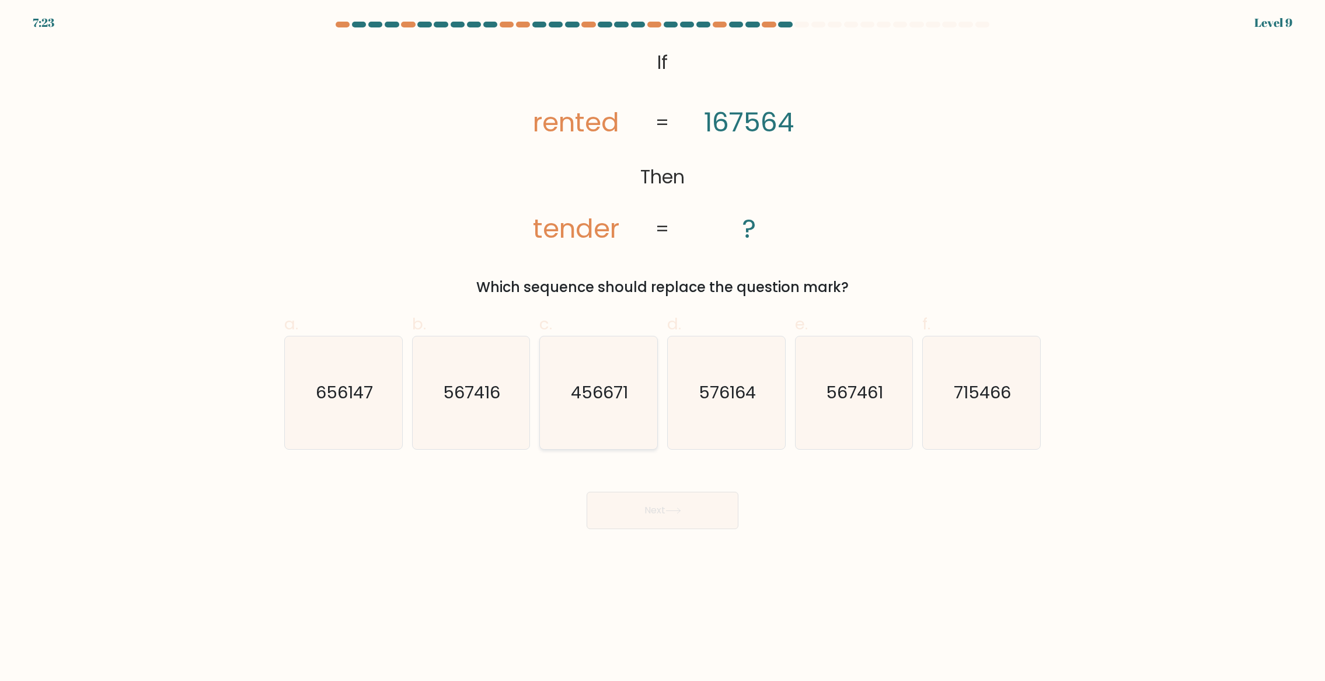
radio input "true"
click at [647, 521] on button "Next" at bounding box center [663, 510] width 152 height 37
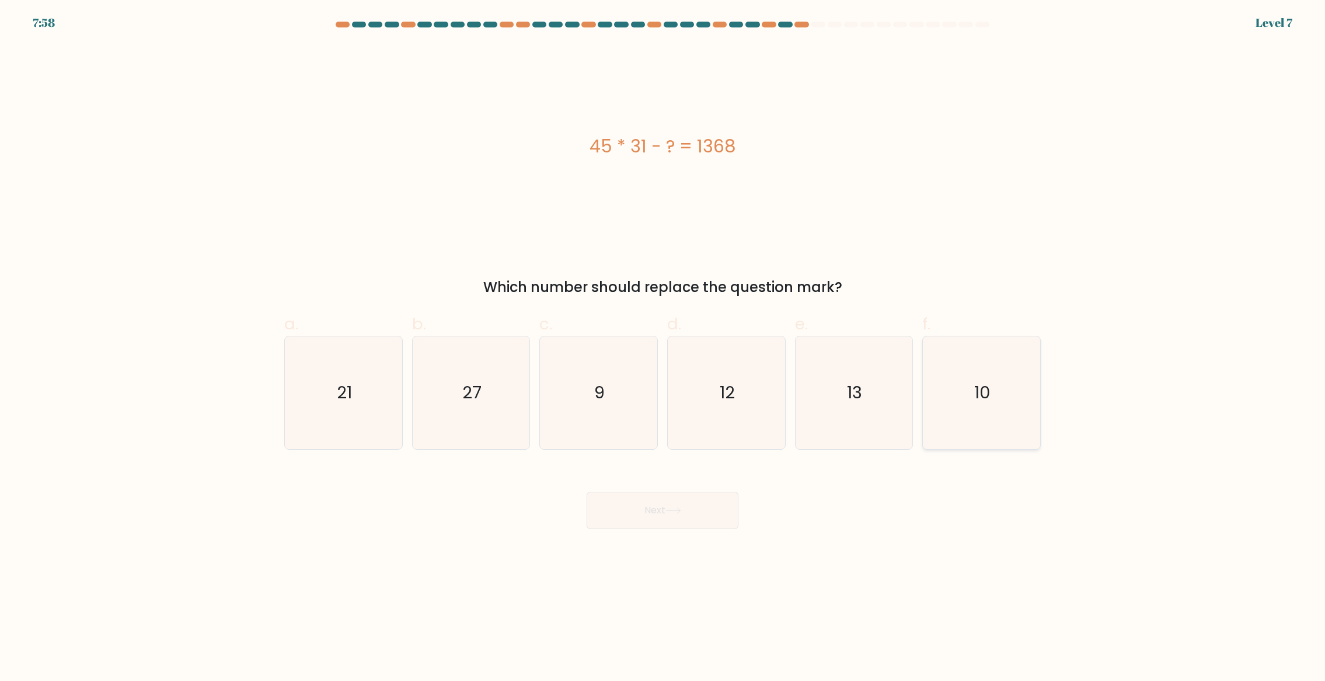
click at [1030, 425] on icon "10" at bounding box center [981, 392] width 113 height 113
click at [663, 348] on input "f. 10" at bounding box center [663, 344] width 1 height 8
radio input "true"
click at [710, 521] on button "Next" at bounding box center [663, 510] width 152 height 37
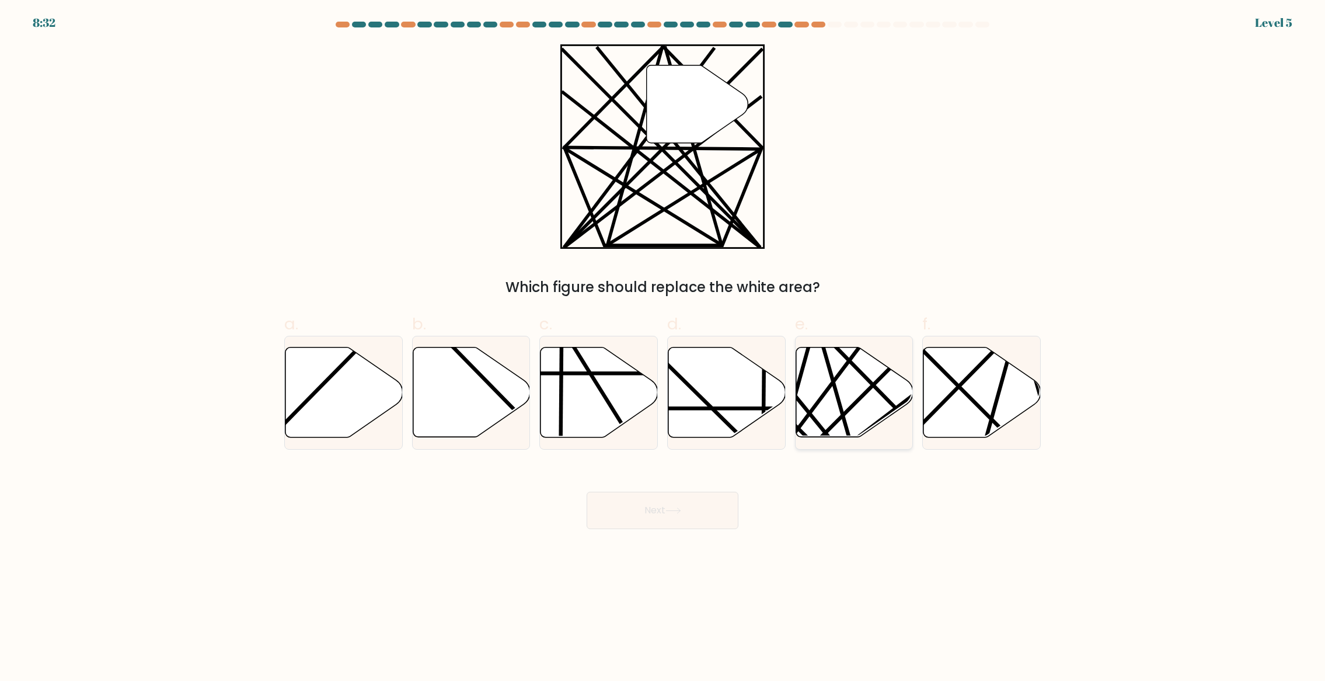
click at [845, 405] on icon at bounding box center [854, 392] width 117 height 90
click at [663, 348] on input "e." at bounding box center [663, 344] width 1 height 8
radio input "true"
click at [663, 531] on body "8:31 Level 5" at bounding box center [662, 340] width 1325 height 681
click at [671, 514] on icon at bounding box center [674, 510] width 16 height 6
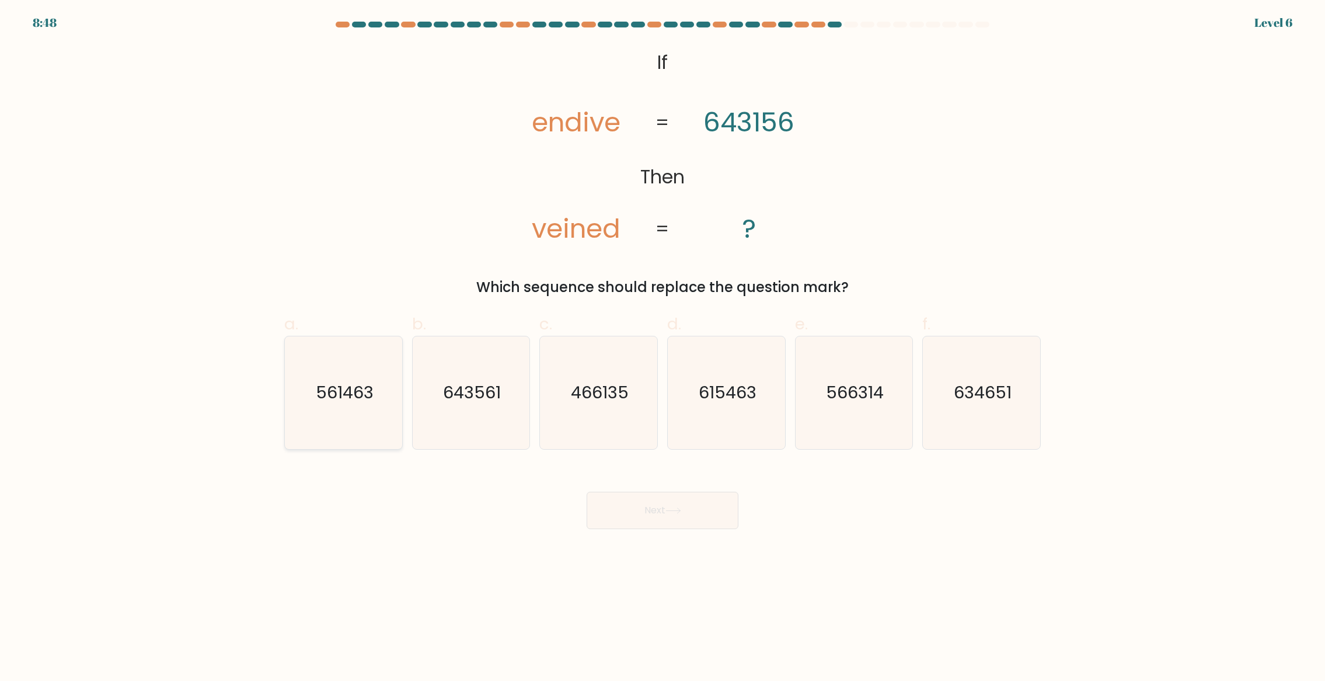
click at [373, 421] on icon "561463" at bounding box center [343, 392] width 113 height 113
click at [663, 348] on input "a. 561463" at bounding box center [663, 344] width 1 height 8
radio input "true"
click at [632, 507] on button "Next" at bounding box center [663, 510] width 152 height 37
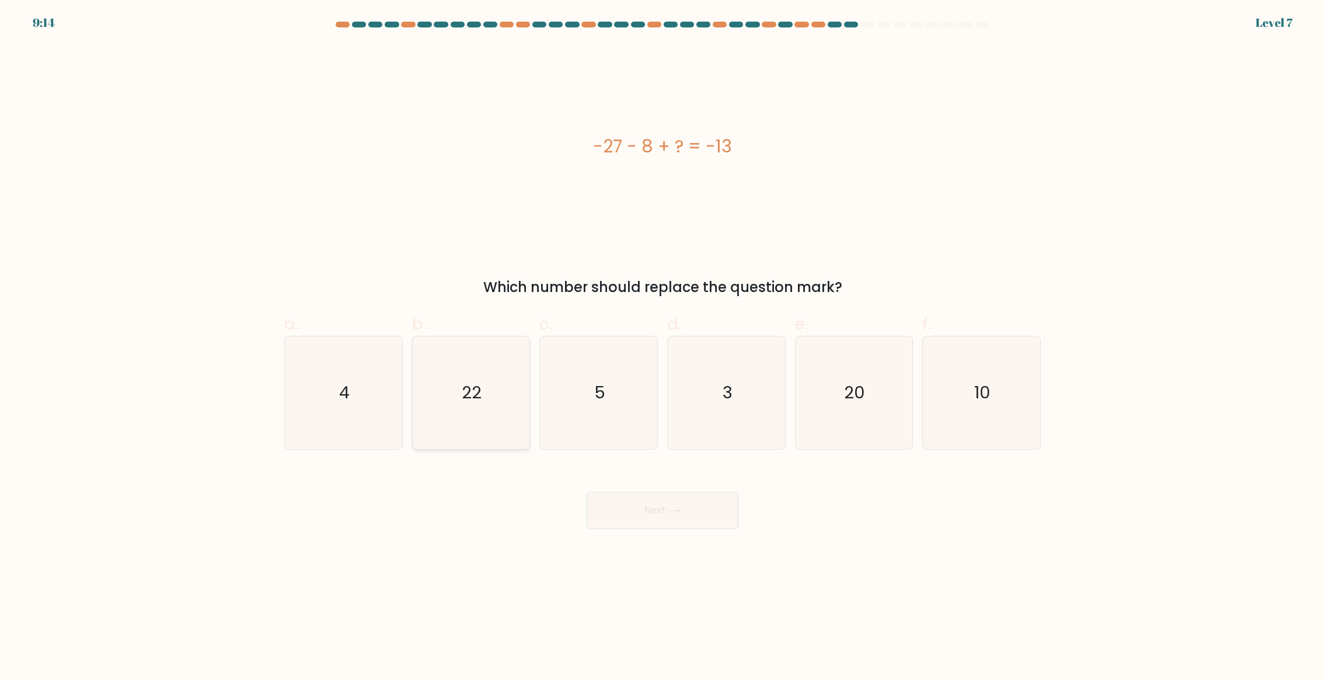
click at [481, 412] on icon "22" at bounding box center [471, 392] width 113 height 113
click at [663, 348] on input "b. 22" at bounding box center [663, 344] width 1 height 8
radio input "true"
click at [654, 506] on button "Next" at bounding box center [663, 510] width 152 height 37
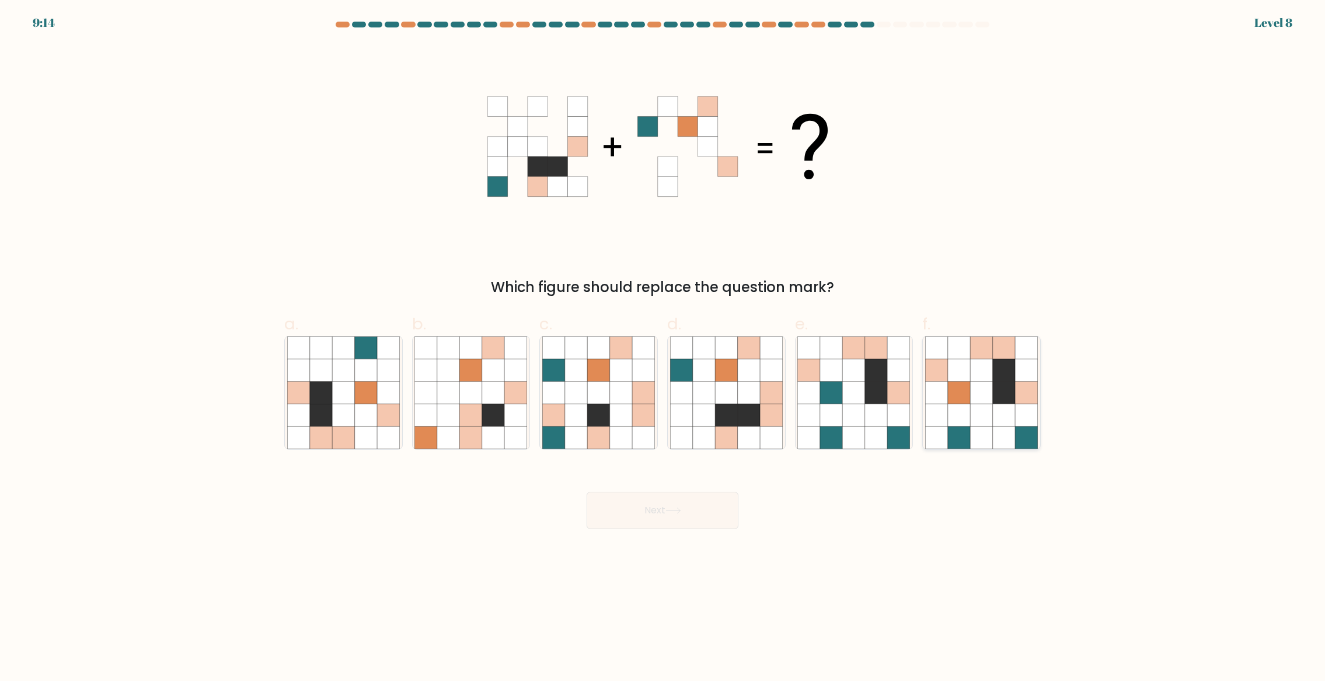
click at [959, 418] on icon at bounding box center [959, 415] width 22 height 22
click at [663, 348] on input "f." at bounding box center [663, 344] width 1 height 8
radio input "true"
click at [687, 516] on button "Next" at bounding box center [663, 510] width 152 height 37
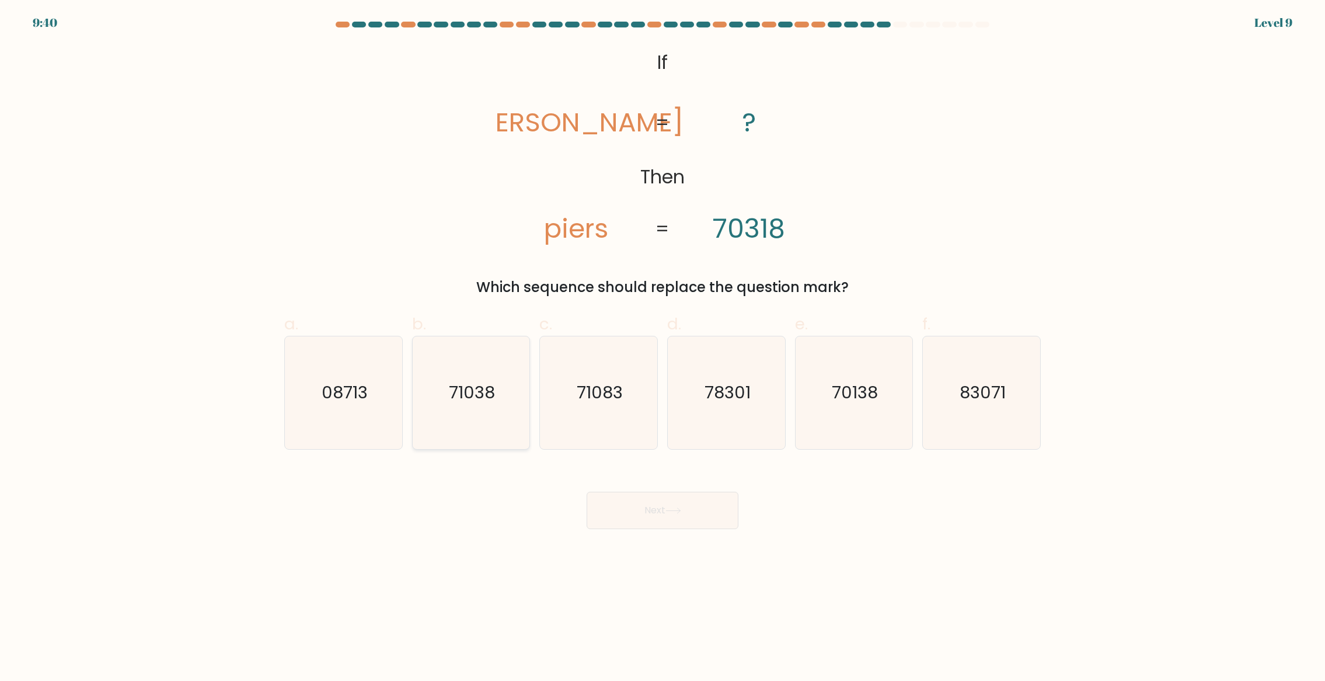
click at [494, 416] on icon "71038" at bounding box center [471, 392] width 113 height 113
click at [663, 348] on input "b. 71038" at bounding box center [663, 344] width 1 height 8
radio input "true"
click at [646, 517] on button "Next" at bounding box center [663, 510] width 152 height 37
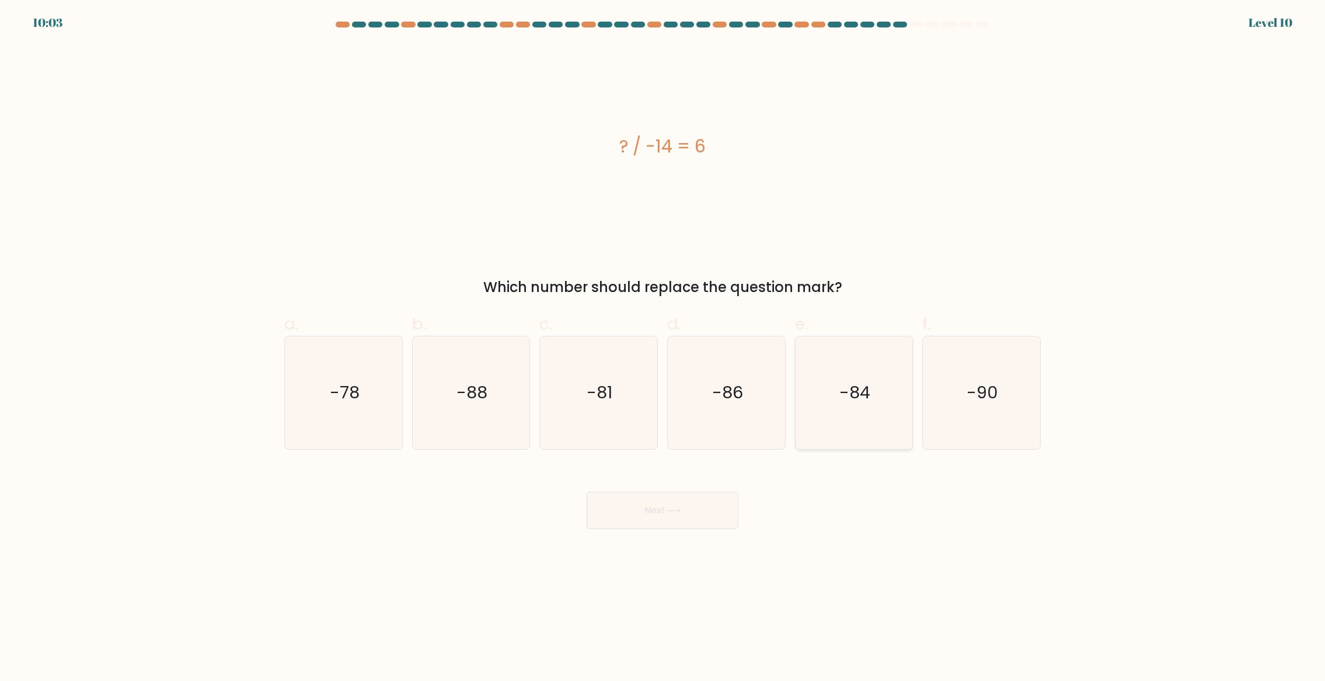
click at [868, 385] on text "-84" at bounding box center [855, 392] width 31 height 23
click at [663, 348] on input "e. -84" at bounding box center [663, 344] width 1 height 8
radio input "true"
click at [662, 520] on button "Next" at bounding box center [663, 510] width 152 height 37
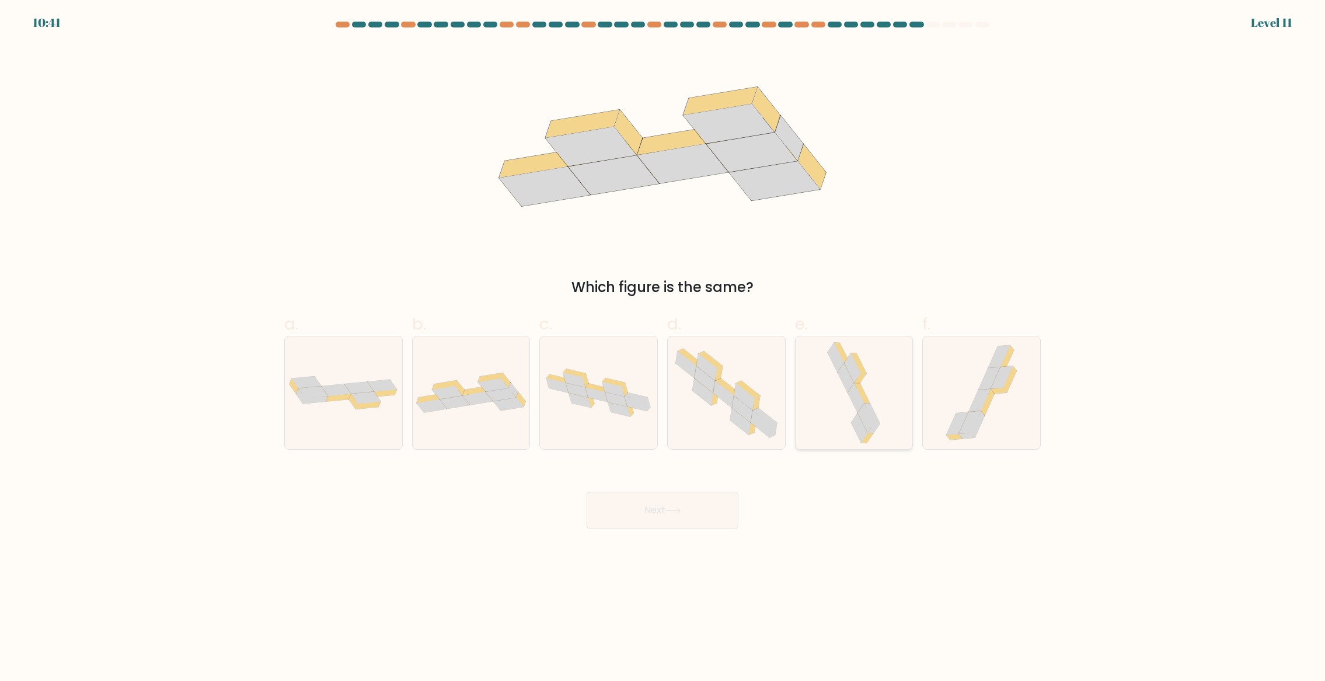
click at [852, 407] on icon at bounding box center [853, 392] width 59 height 113
click at [663, 348] on input "e." at bounding box center [663, 344] width 1 height 8
radio input "true"
click at [510, 422] on div at bounding box center [471, 393] width 119 height 114
click at [663, 348] on input "b." at bounding box center [663, 344] width 1 height 8
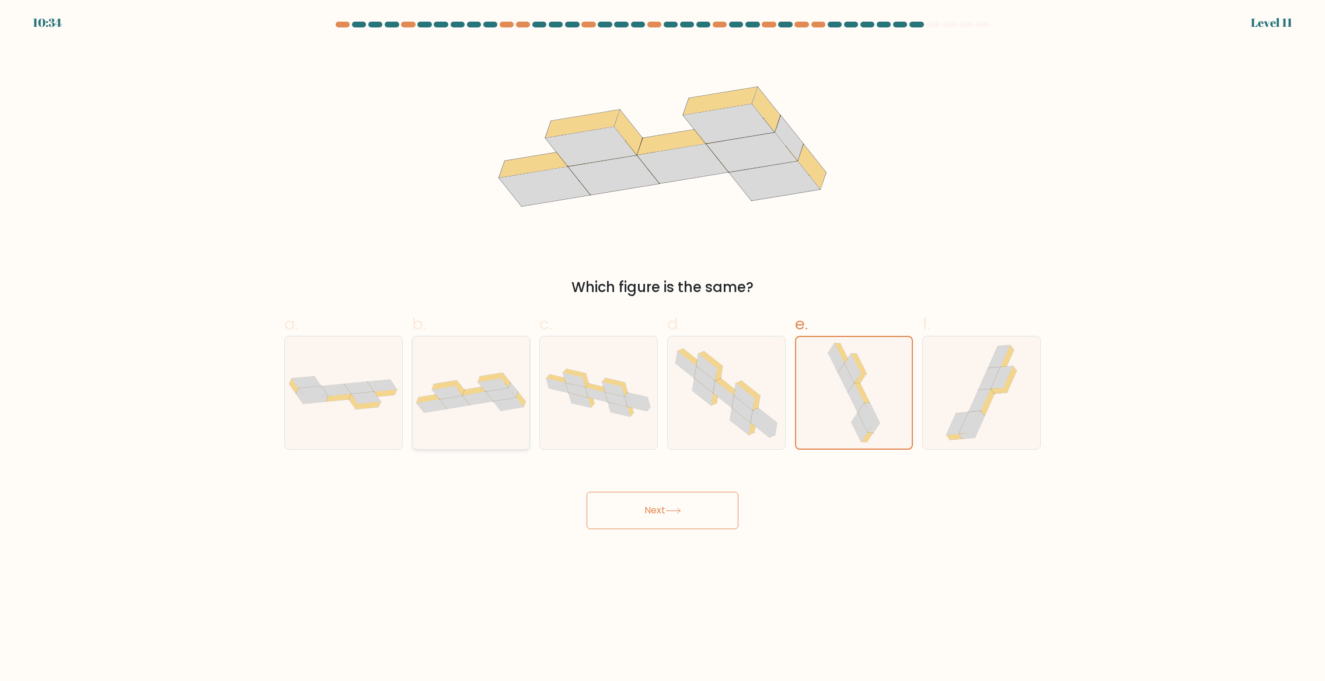
radio input "true"
click at [667, 513] on button "Next" at bounding box center [663, 510] width 152 height 37
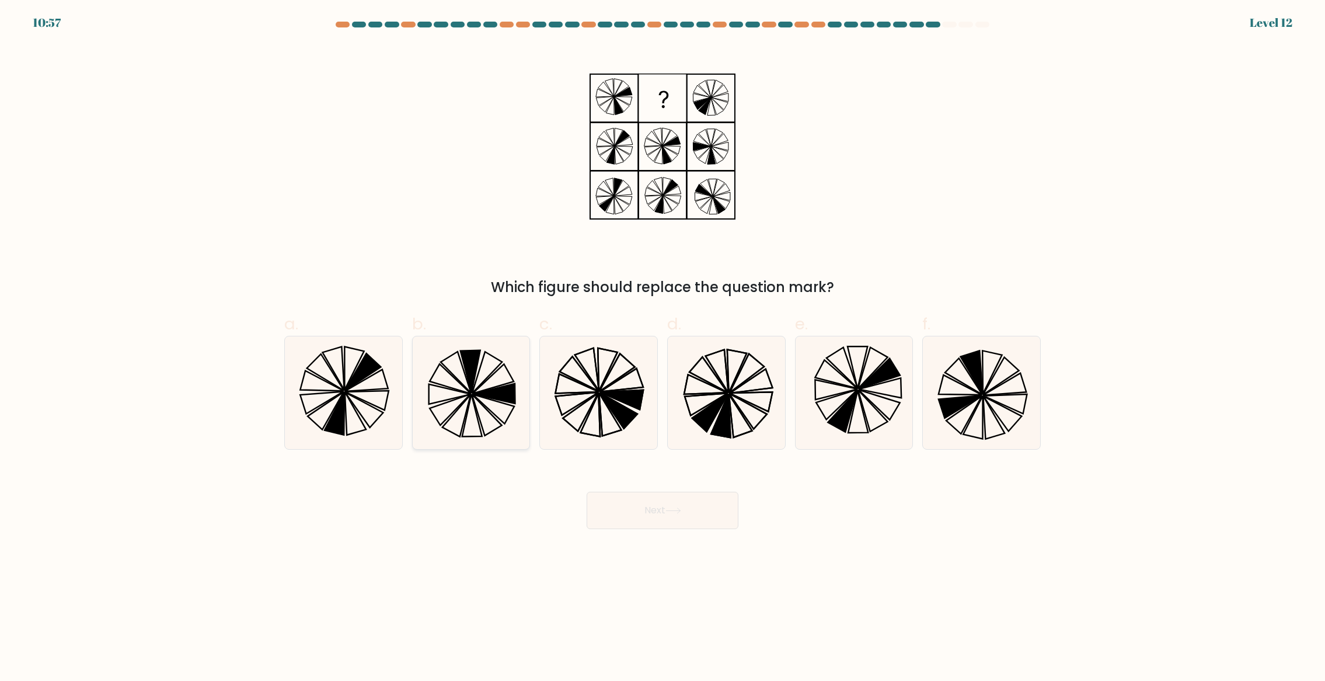
click at [457, 414] on icon at bounding box center [471, 392] width 113 height 113
click at [663, 348] on input "b." at bounding box center [663, 344] width 1 height 8
radio input "true"
click at [704, 503] on button "Next" at bounding box center [663, 510] width 152 height 37
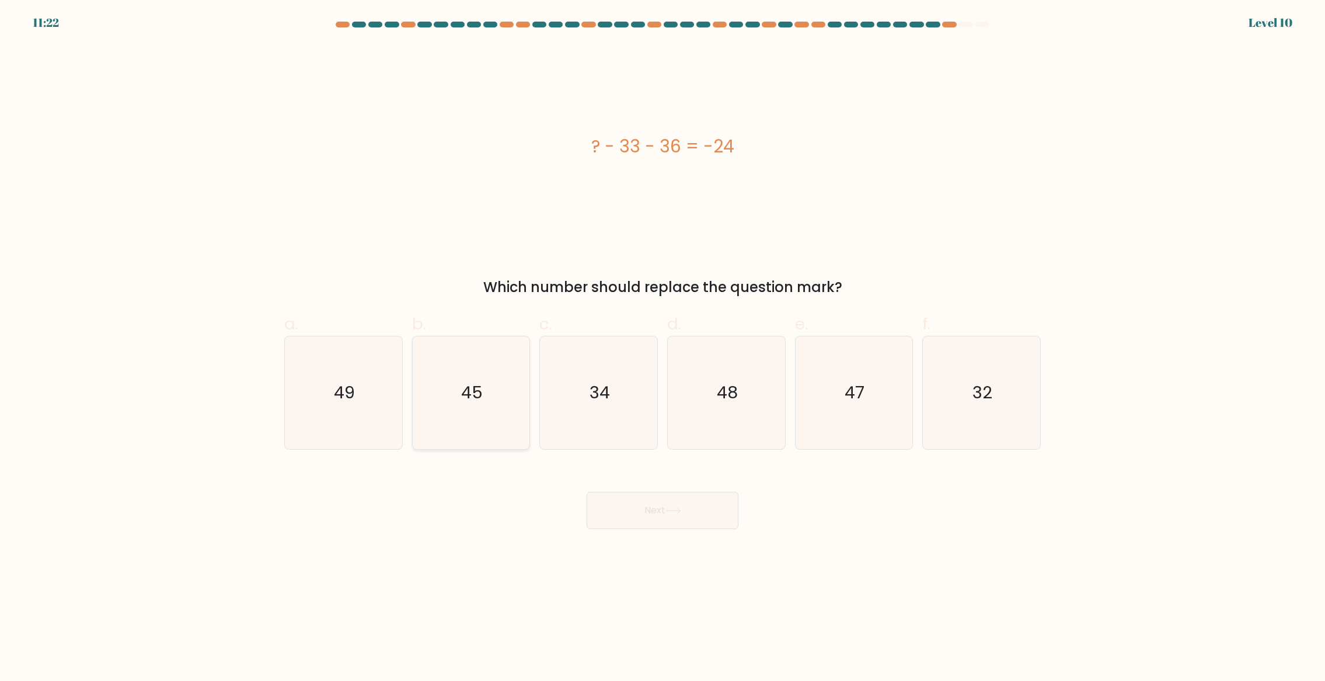
click at [476, 424] on icon "45" at bounding box center [471, 392] width 113 height 113
click at [663, 348] on input "b. 45" at bounding box center [663, 344] width 1 height 8
radio input "true"
click at [678, 513] on icon at bounding box center [674, 510] width 16 height 6
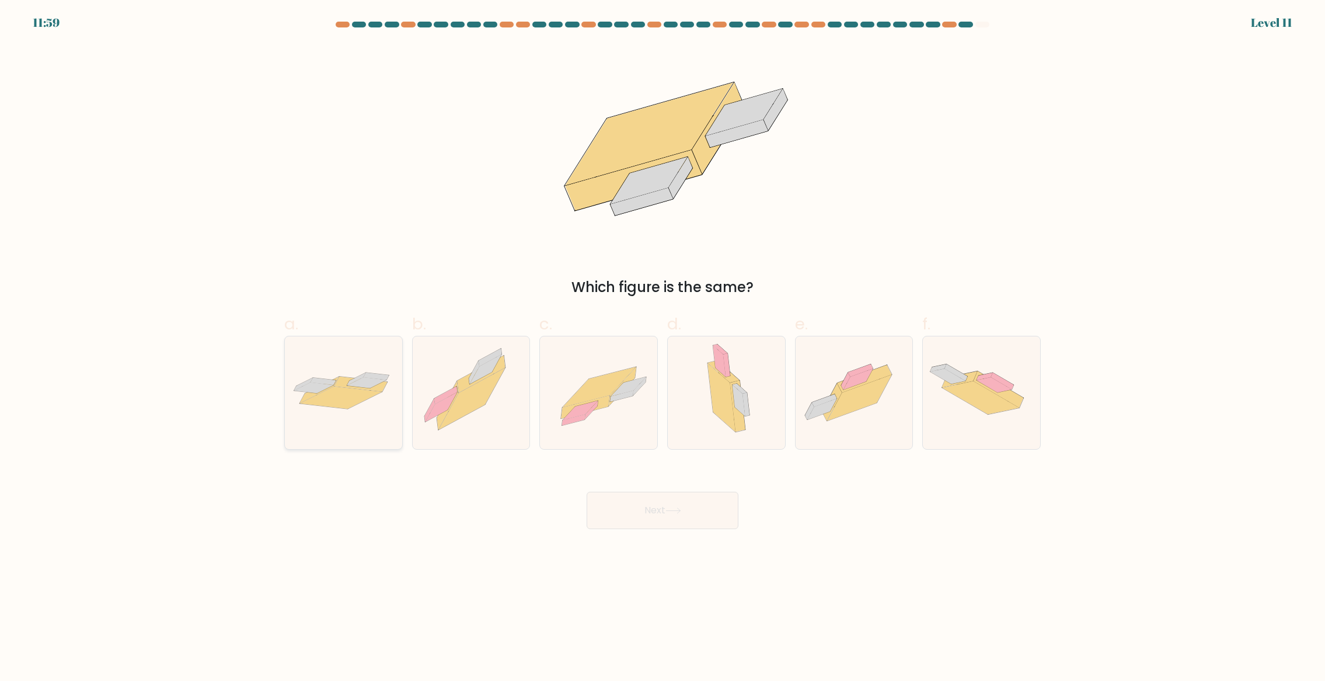
click at [354, 384] on icon at bounding box center [366, 382] width 39 height 11
click at [663, 348] on input "a." at bounding box center [663, 344] width 1 height 8
radio input "true"
click at [647, 521] on button "Next" at bounding box center [663, 510] width 152 height 37
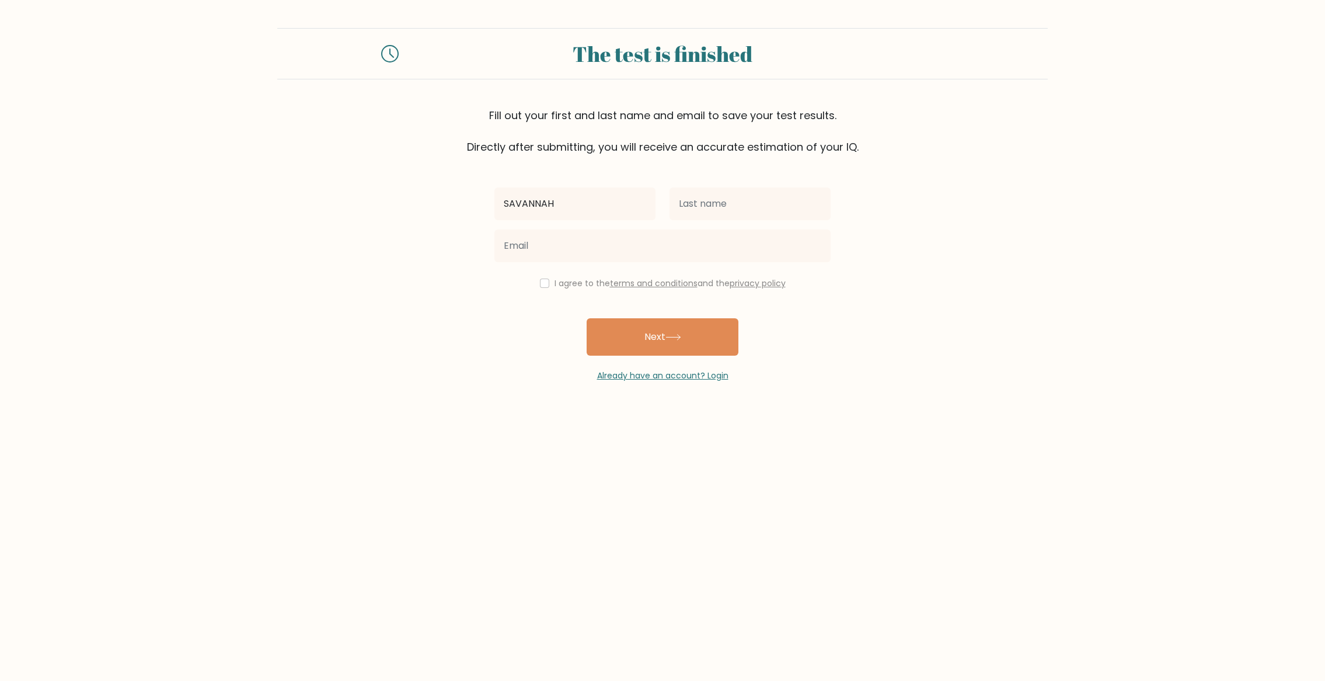
type input "SAVANNAH"
click at [694, 204] on input "text" at bounding box center [750, 203] width 161 height 33
type input "[PERSON_NAME]"
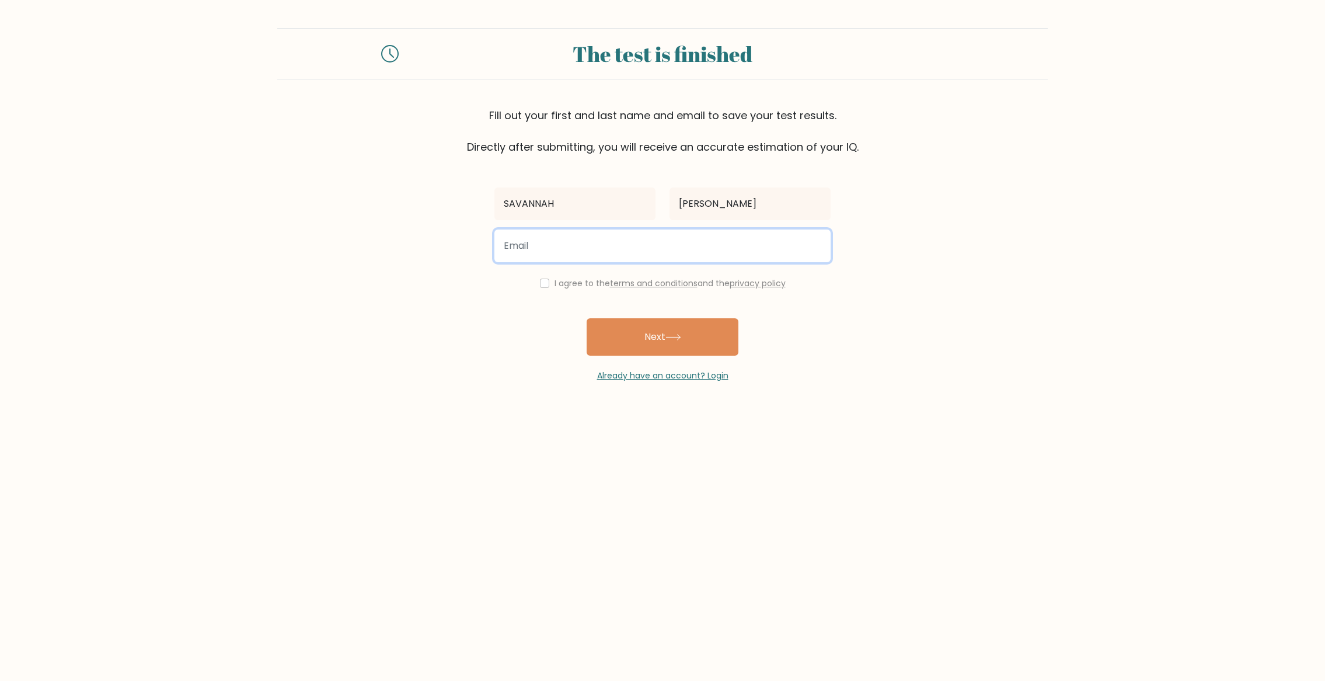
click at [530, 248] on input "email" at bounding box center [663, 245] width 336 height 33
type input "T"
type input "Thygemini@yahoo.com"
click at [543, 283] on input "checkbox" at bounding box center [544, 282] width 9 height 9
checkbox input "true"
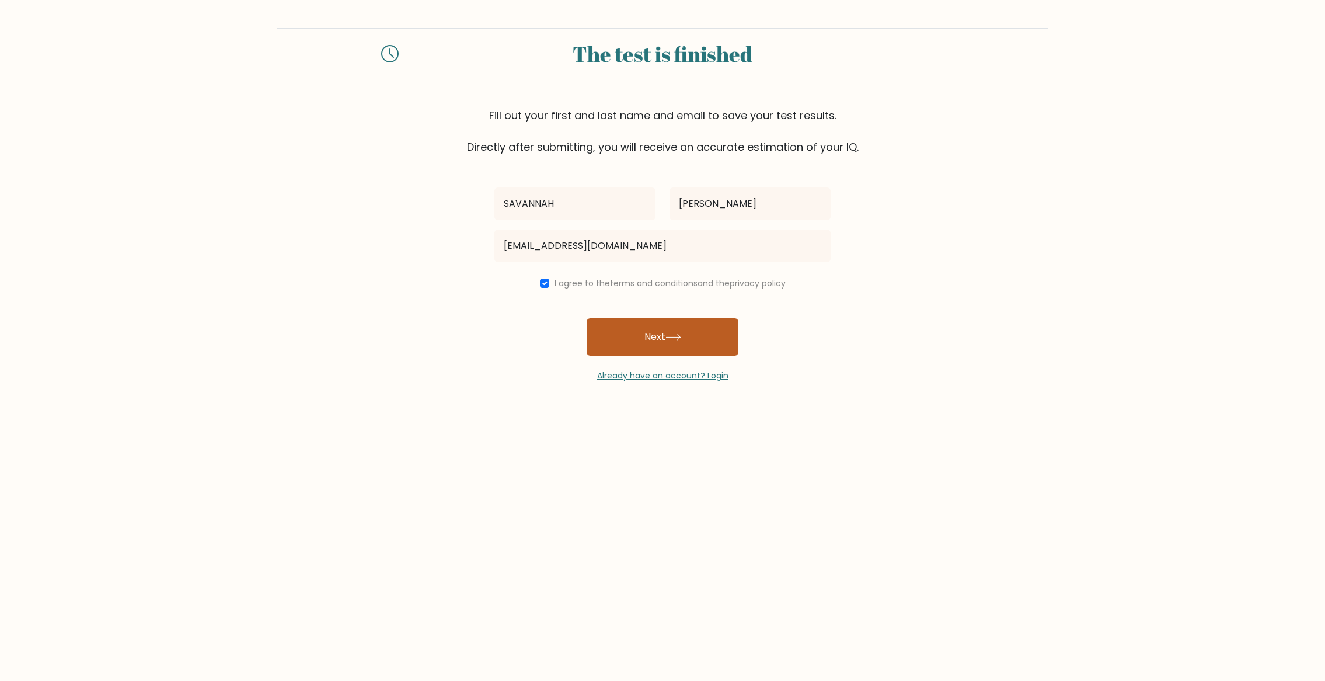
click at [644, 339] on button "Next" at bounding box center [663, 336] width 152 height 37
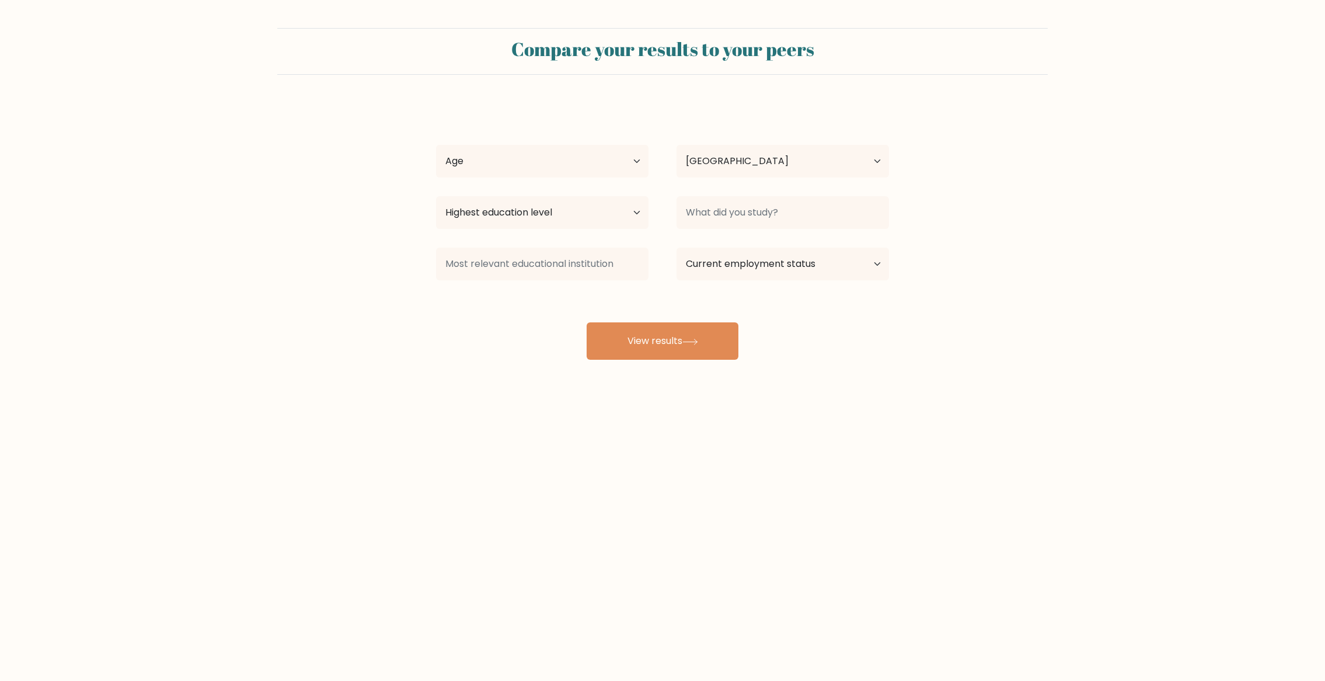
select select "US"
click at [644, 339] on button "View results" at bounding box center [663, 340] width 152 height 37
click at [636, 161] on select "Age Under [DEMOGRAPHIC_DATA] [DEMOGRAPHIC_DATA] [DEMOGRAPHIC_DATA] [DEMOGRAPHIC…" at bounding box center [542, 161] width 213 height 33
select select "35_44"
click at [436, 145] on select "Age Under [DEMOGRAPHIC_DATA] [DEMOGRAPHIC_DATA] [DEMOGRAPHIC_DATA] [DEMOGRAPHIC…" at bounding box center [542, 161] width 213 height 33
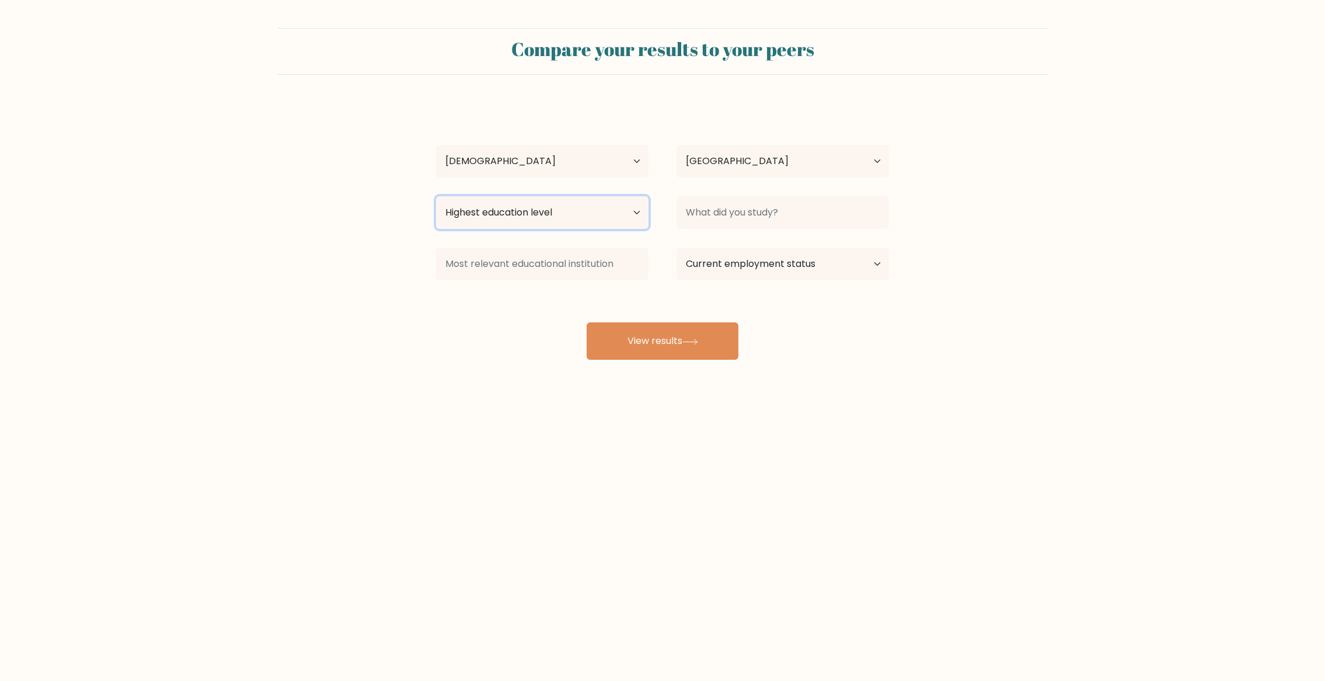
click at [565, 210] on select "Highest education level No schooling Primary Lower Secondary Upper Secondary Oc…" at bounding box center [542, 212] width 213 height 33
select select "bachelors_degree"
click at [436, 196] on select "Highest education level No schooling Primary Lower Secondary Upper Secondary Oc…" at bounding box center [542, 212] width 213 height 33
click at [577, 271] on input at bounding box center [542, 264] width 213 height 33
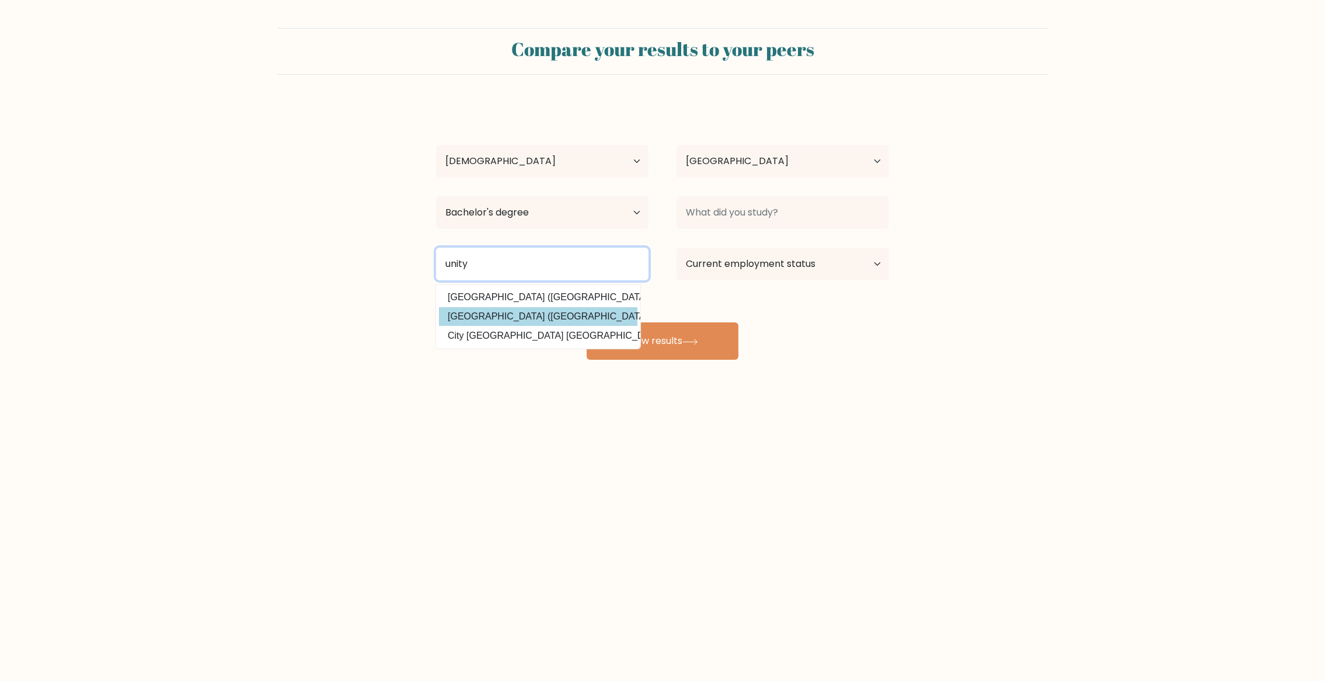
type input "unity"
click at [503, 316] on div "[PERSON_NAME] Age Under [DEMOGRAPHIC_DATA] [DEMOGRAPHIC_DATA] [DEMOGRAPHIC_DATA…" at bounding box center [662, 231] width 467 height 257
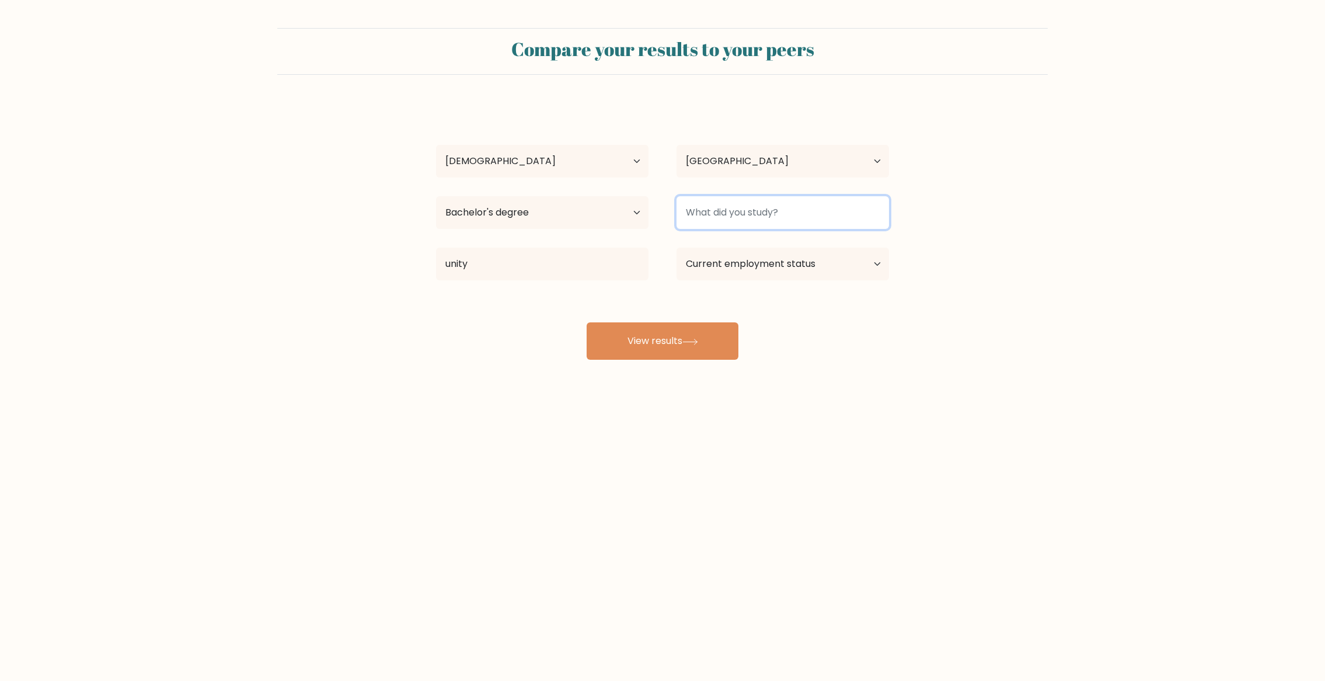
click at [812, 215] on input at bounding box center [783, 212] width 213 height 33
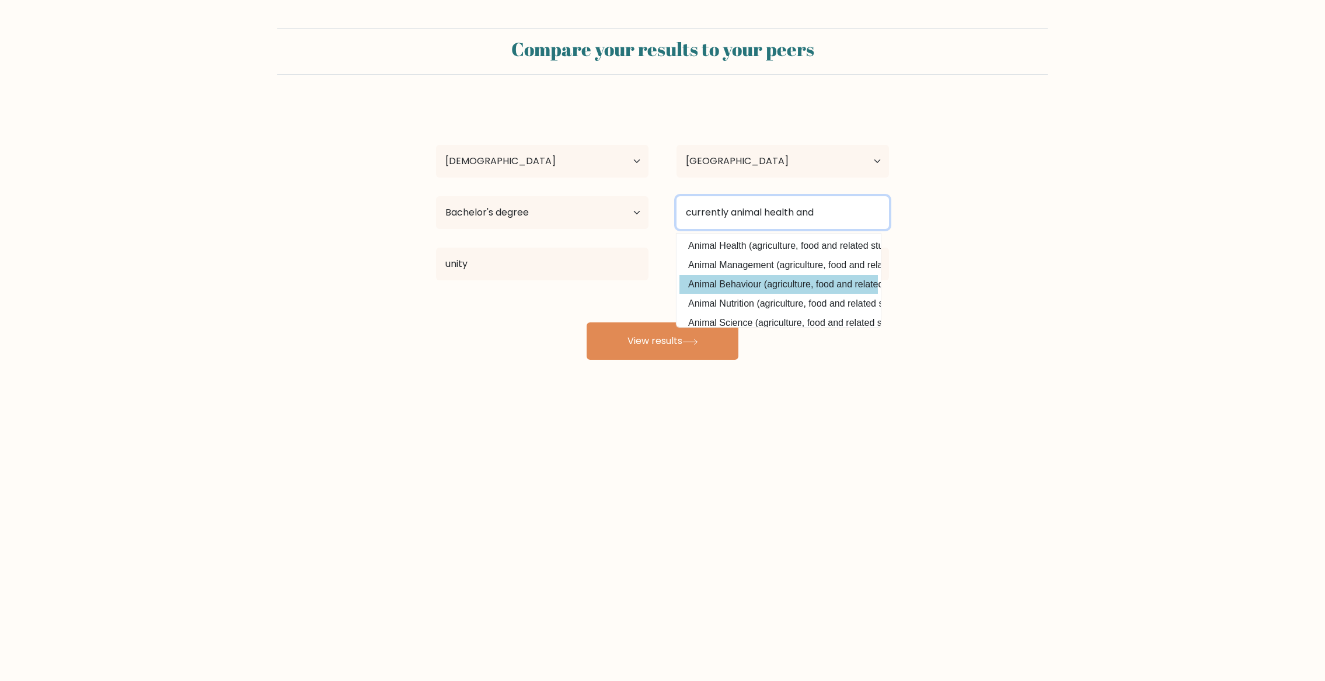
type input "currently animal health and"
click at [747, 281] on div "[PERSON_NAME] Age Under [DEMOGRAPHIC_DATA] [DEMOGRAPHIC_DATA] [DEMOGRAPHIC_DATA…" at bounding box center [662, 231] width 467 height 257
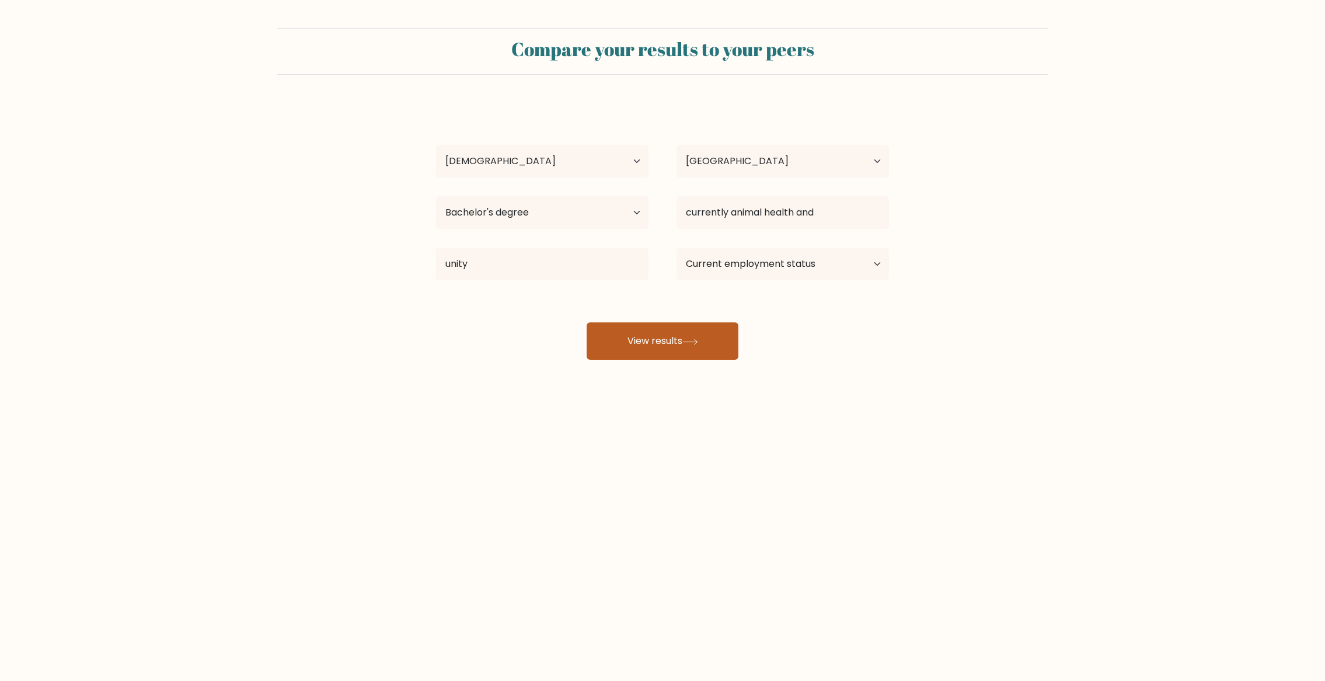
click at [684, 348] on button "View results" at bounding box center [663, 340] width 152 height 37
click at [819, 263] on select "Current employment status Employed Student Retired Other / prefer not to answer" at bounding box center [783, 264] width 213 height 33
select select "student"
click at [677, 248] on select "Current employment status Employed Student Retired Other / prefer not to answer" at bounding box center [783, 264] width 213 height 33
click at [706, 340] on button "View results" at bounding box center [663, 340] width 152 height 37
